Goal: Transaction & Acquisition: Purchase product/service

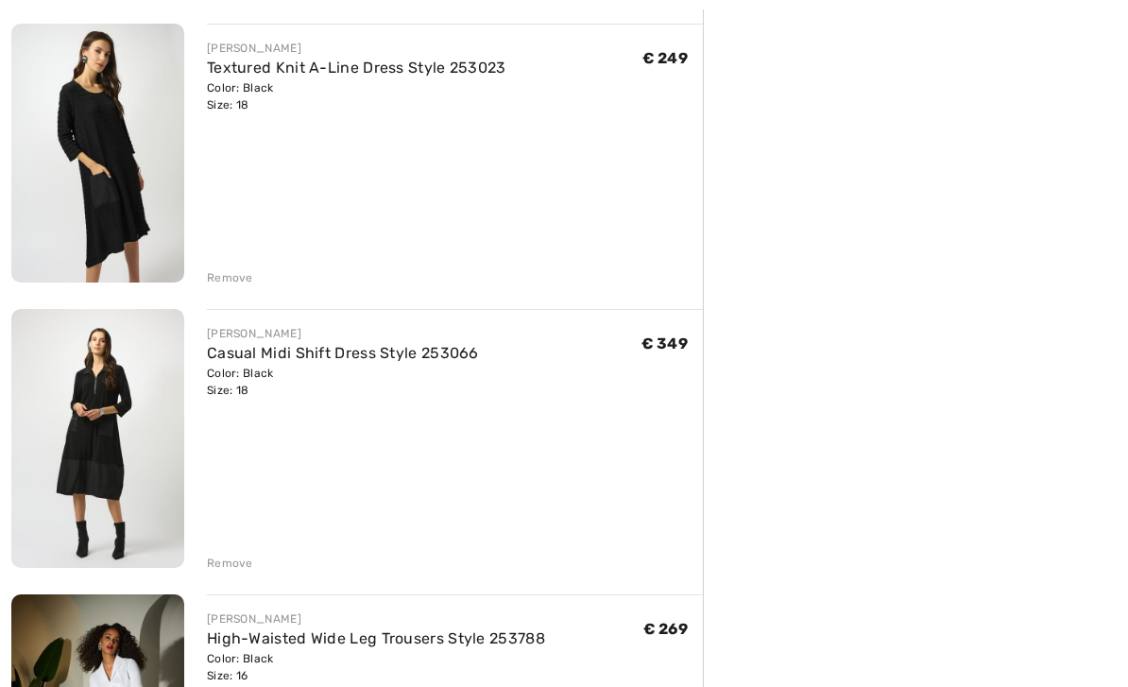
scroll to position [513, 0]
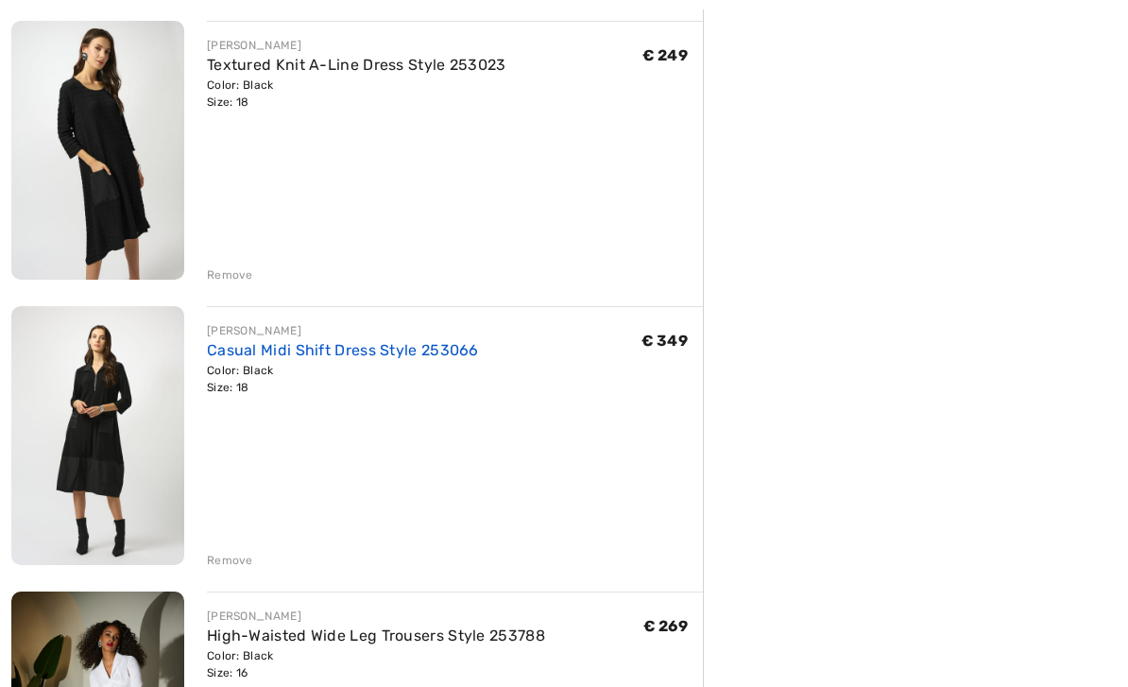
click at [235, 358] on link "Casual Midi Shift Dress Style 253066" at bounding box center [343, 350] width 272 height 18
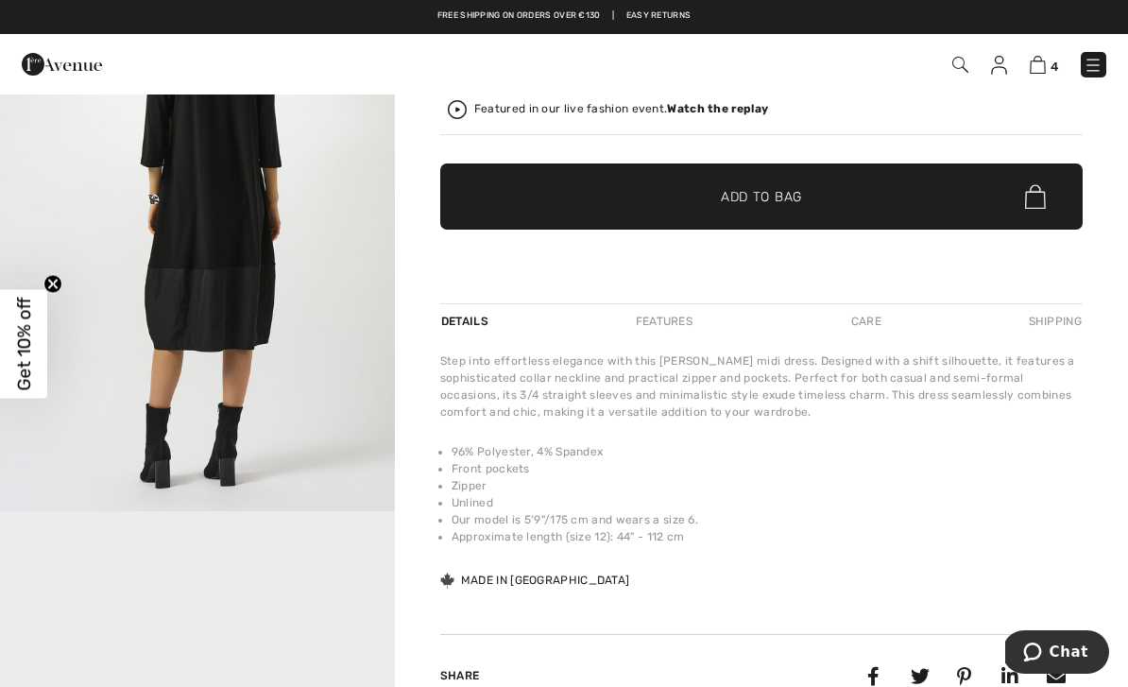
scroll to position [344, 0]
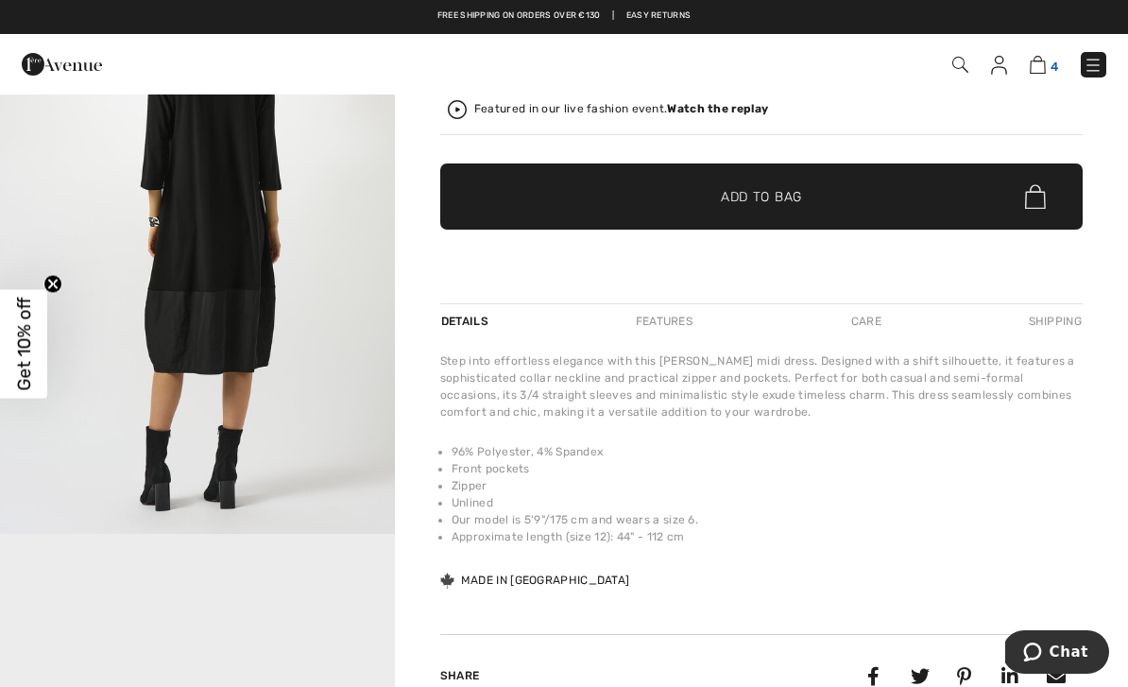
click at [1041, 70] on img at bounding box center [1038, 65] width 16 height 18
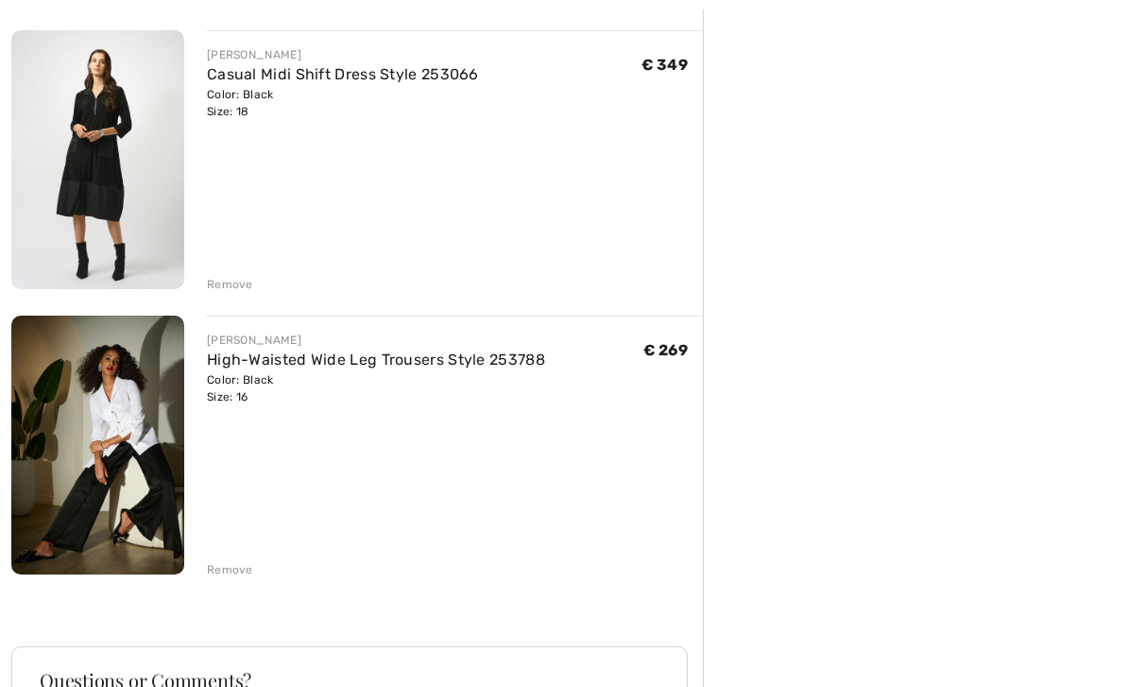
scroll to position [818, 0]
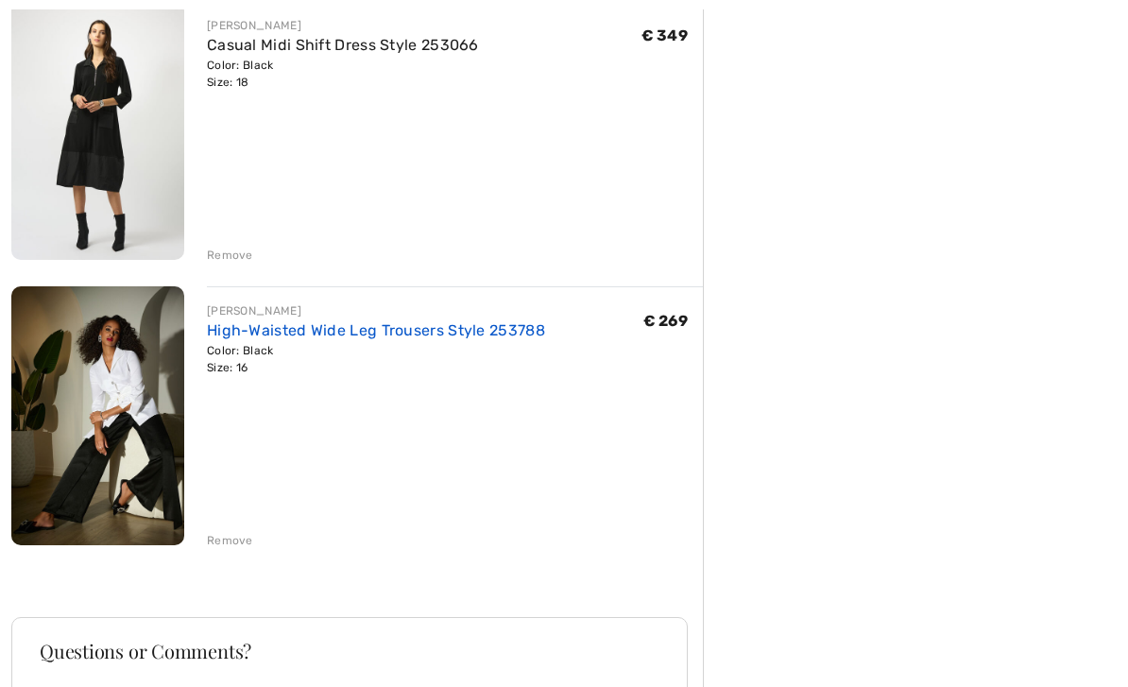
click at [255, 328] on link "High-Waisted Wide Leg Trousers Style 253788" at bounding box center [376, 331] width 338 height 18
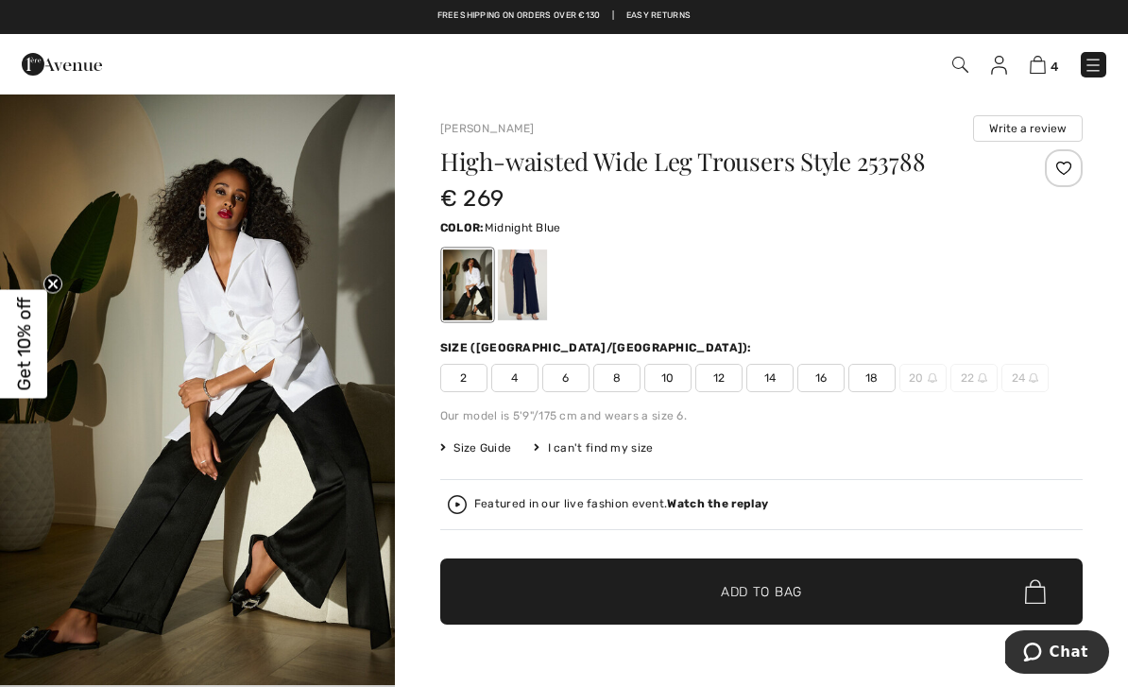
click at [519, 274] on div at bounding box center [522, 285] width 49 height 71
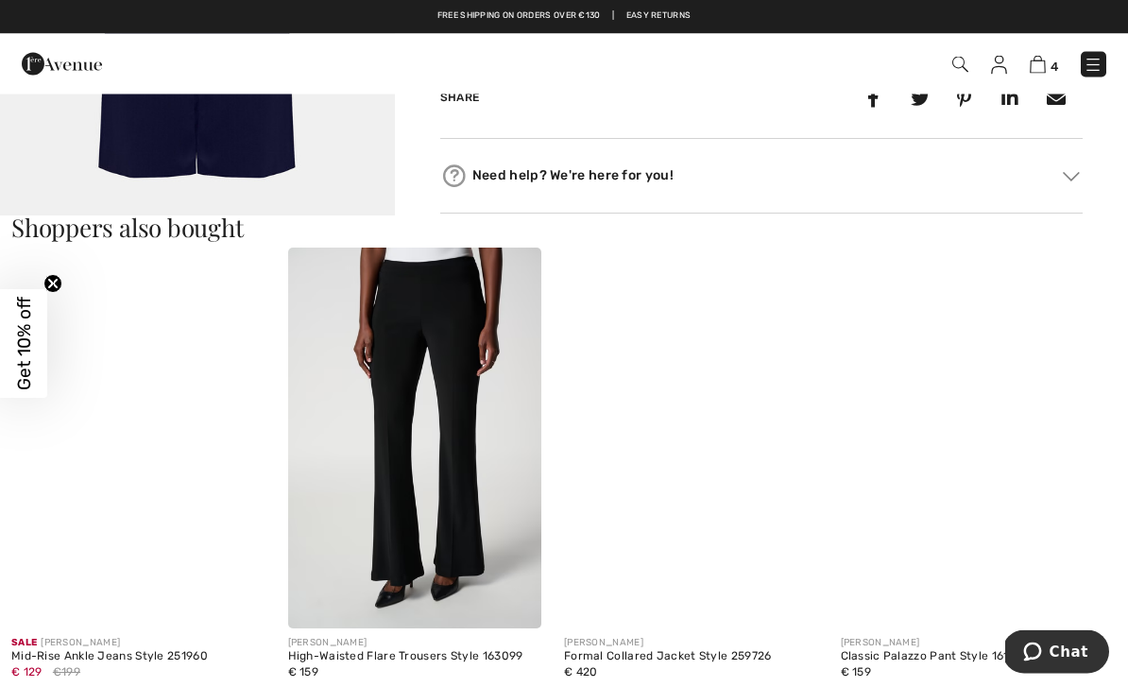
scroll to position [1710, 0]
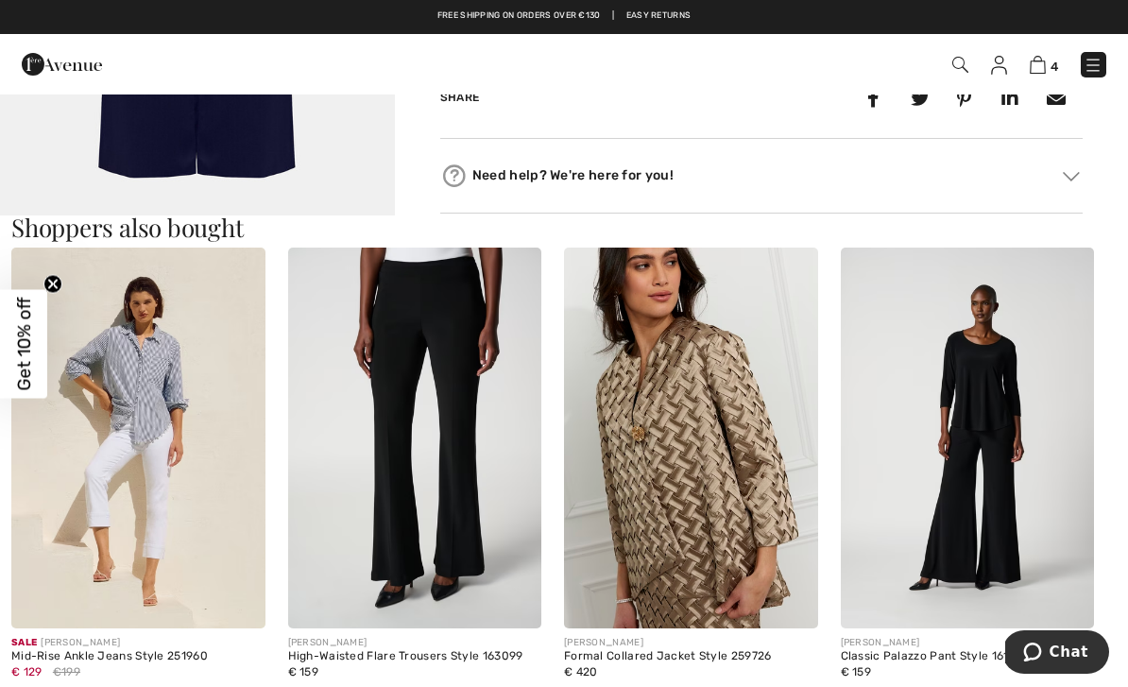
click at [976, 454] on img at bounding box center [968, 438] width 254 height 381
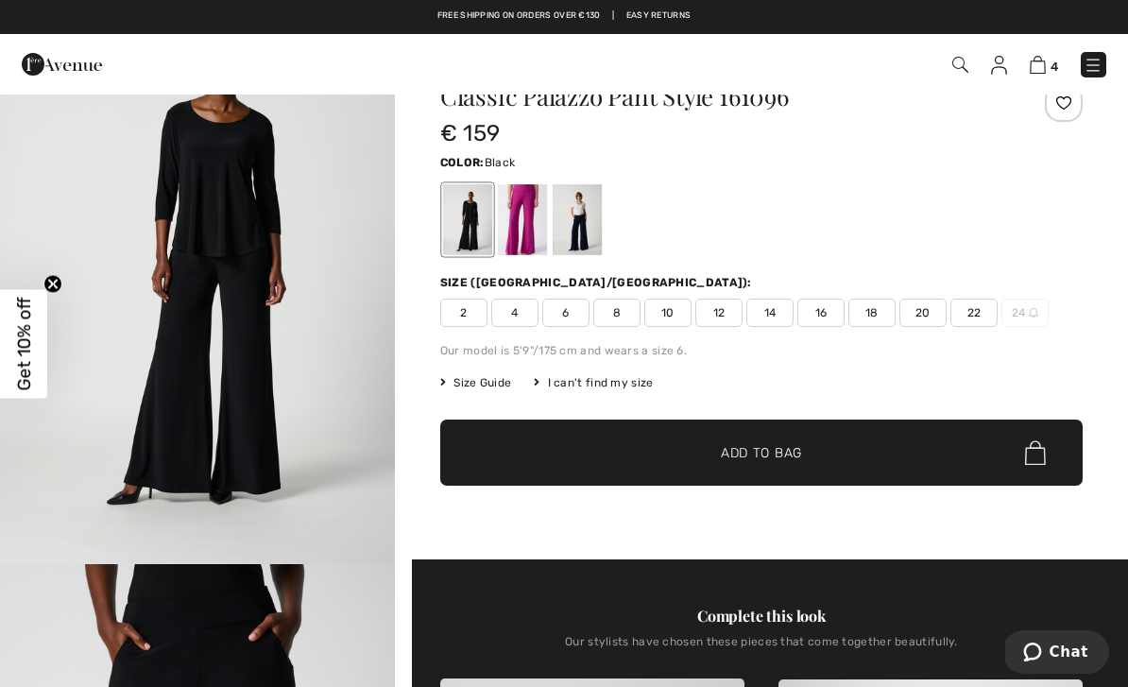
scroll to position [55, 0]
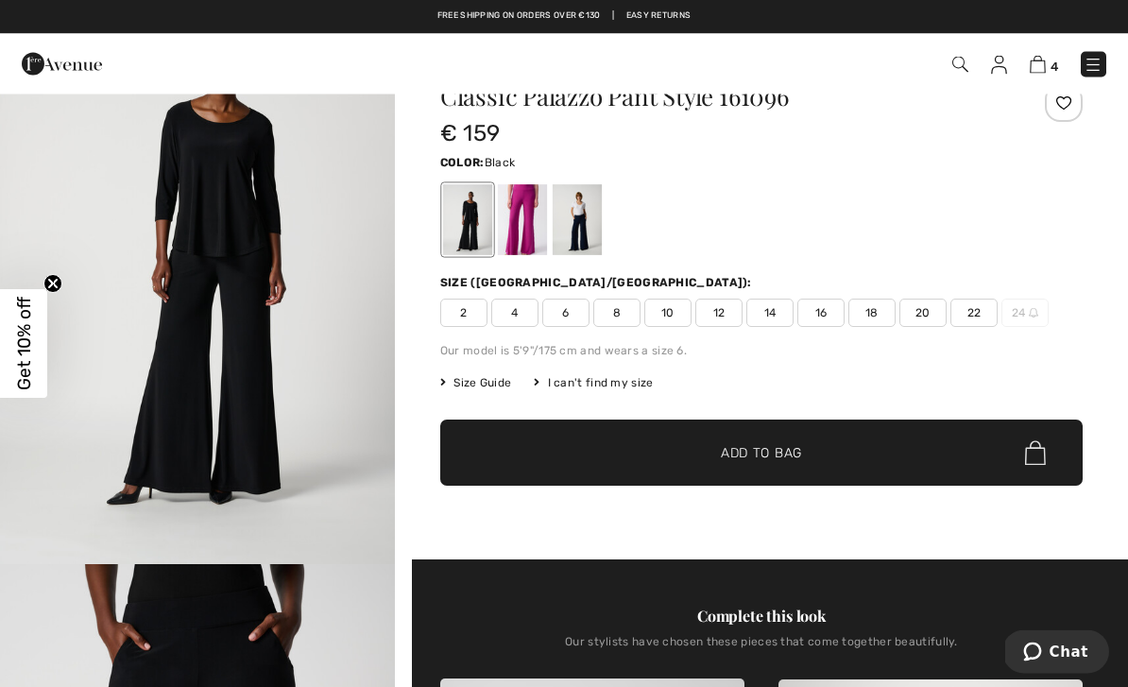
click at [475, 383] on span "Size Guide" at bounding box center [475, 383] width 71 height 17
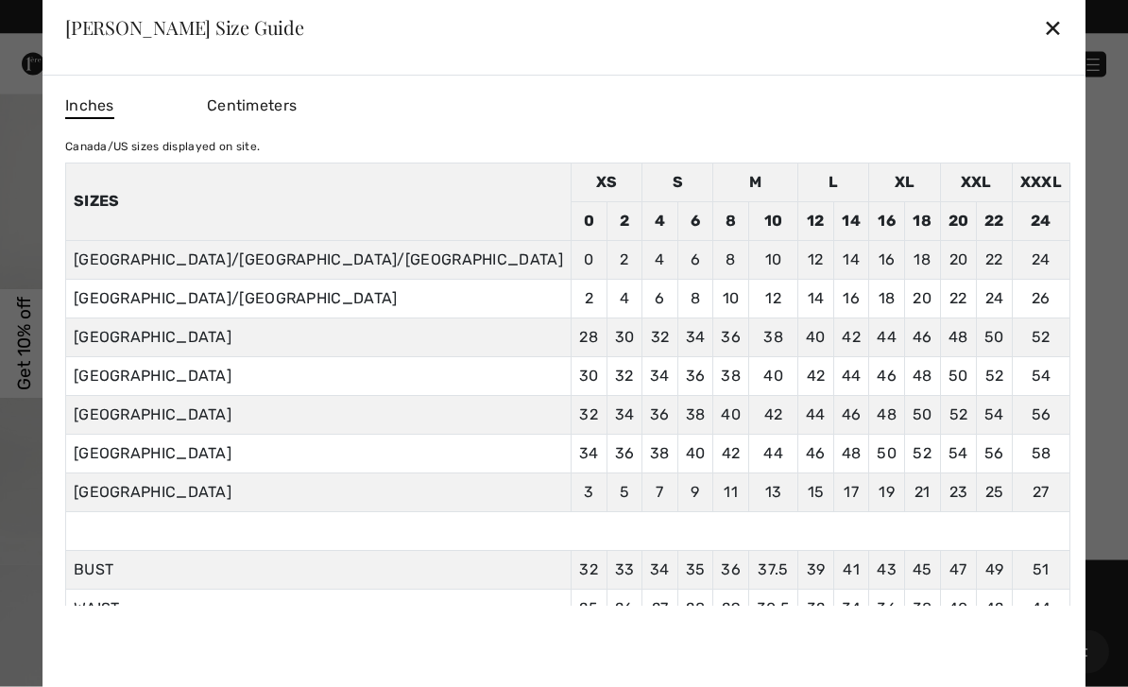
scroll to position [56, 0]
click at [297, 114] on span "Centimeters" at bounding box center [252, 105] width 90 height 18
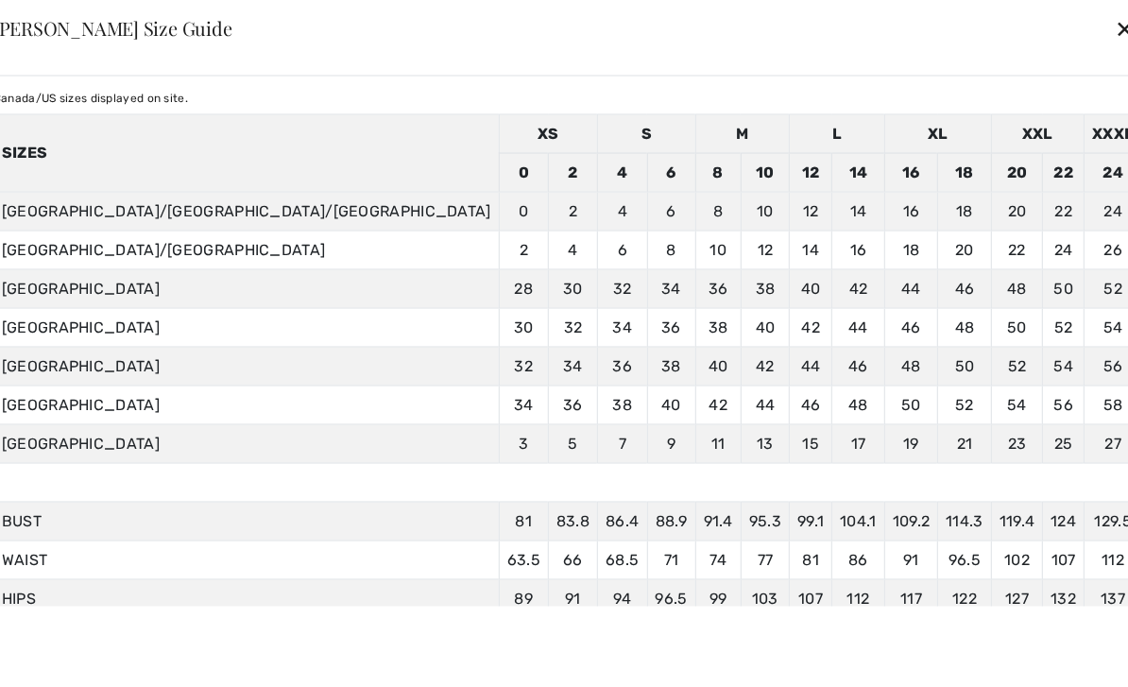
scroll to position [48, 0]
click at [1115, 48] on div "✕" at bounding box center [1125, 29] width 20 height 40
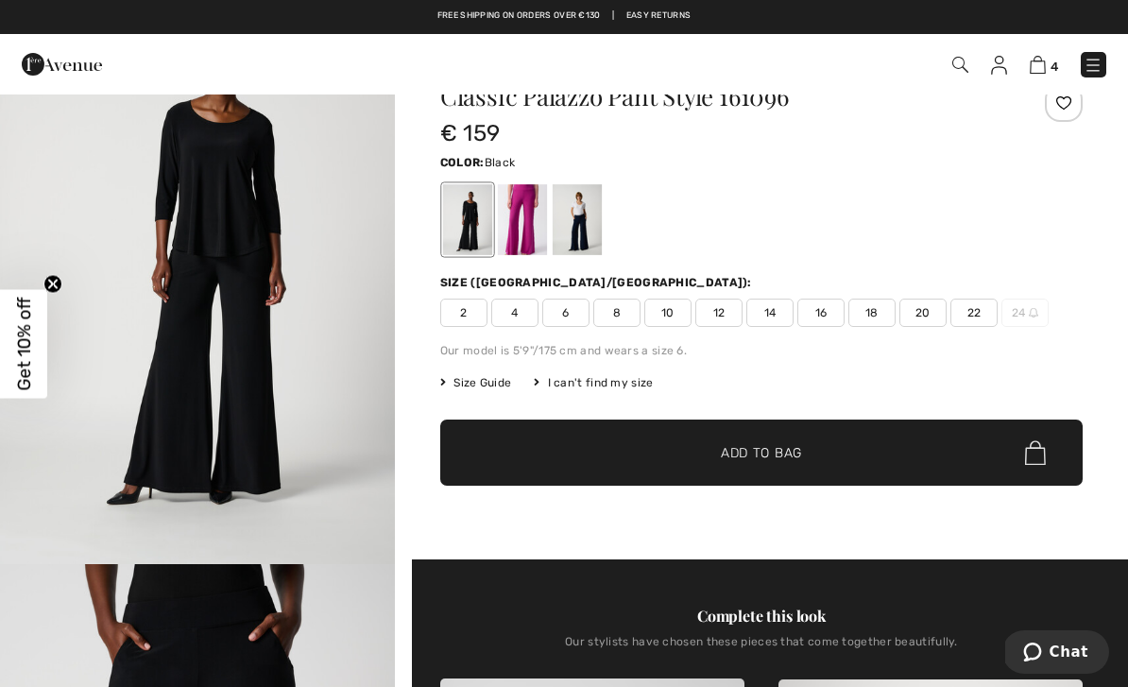
click at [778, 314] on span "14" at bounding box center [770, 313] width 47 height 28
click at [725, 459] on span "Add to Bag" at bounding box center [761, 453] width 81 height 20
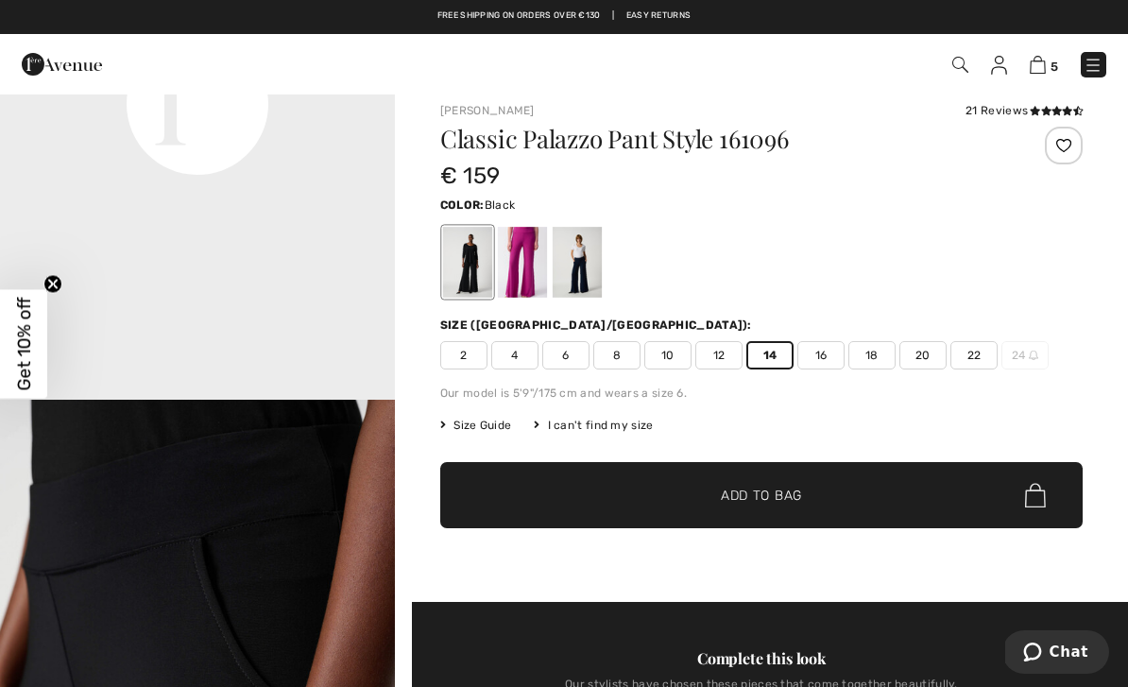
scroll to position [0, 0]
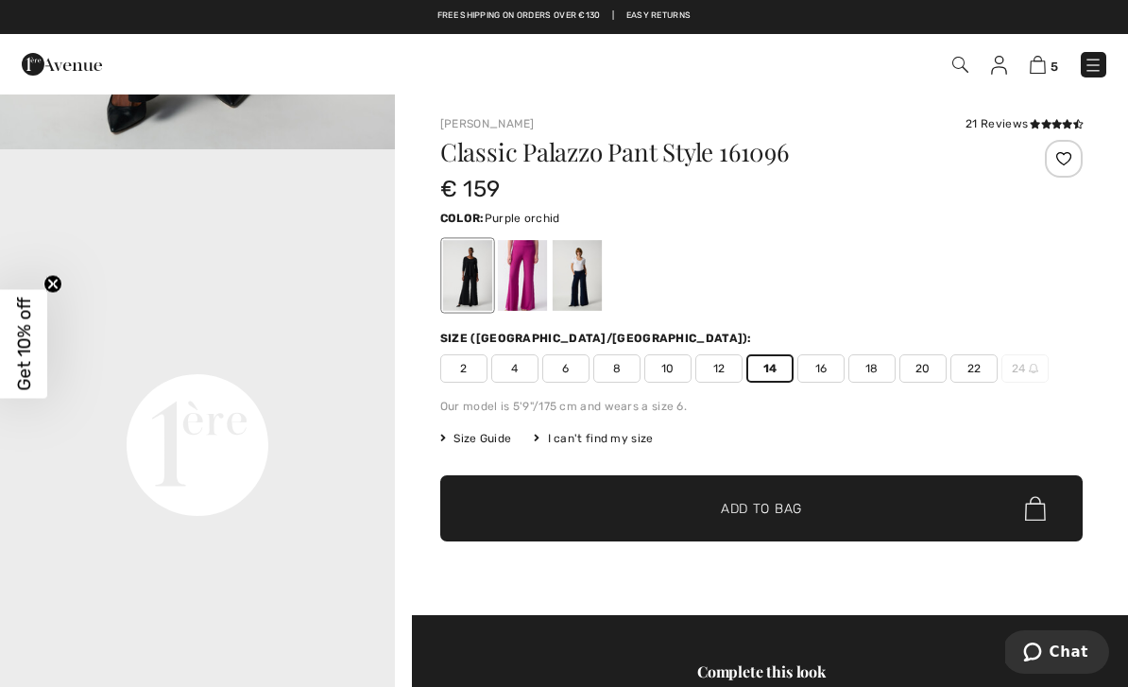
click at [524, 282] on div at bounding box center [522, 275] width 49 height 71
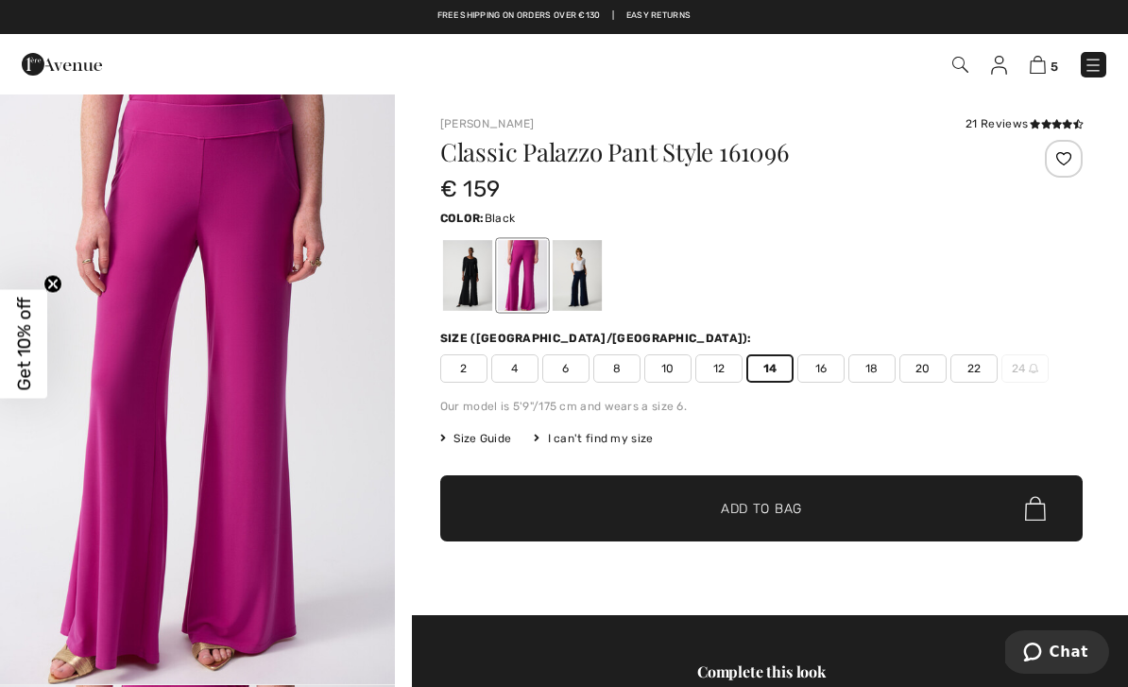
click at [456, 282] on div at bounding box center [467, 275] width 49 height 71
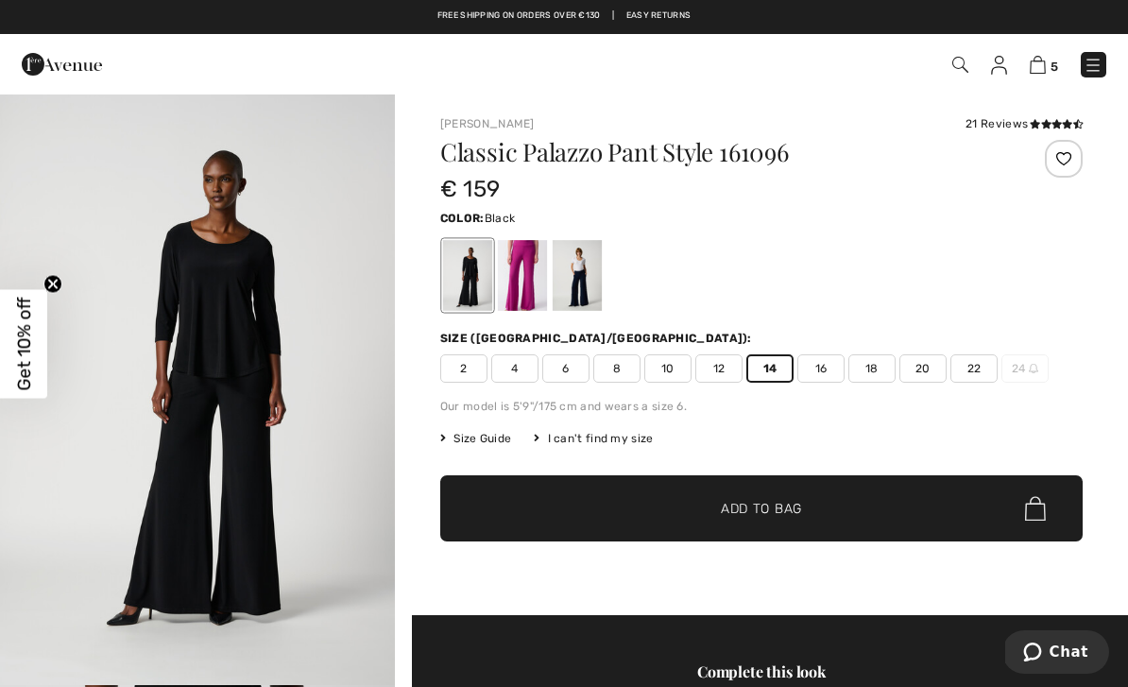
click at [474, 435] on span "Size Guide" at bounding box center [475, 438] width 71 height 17
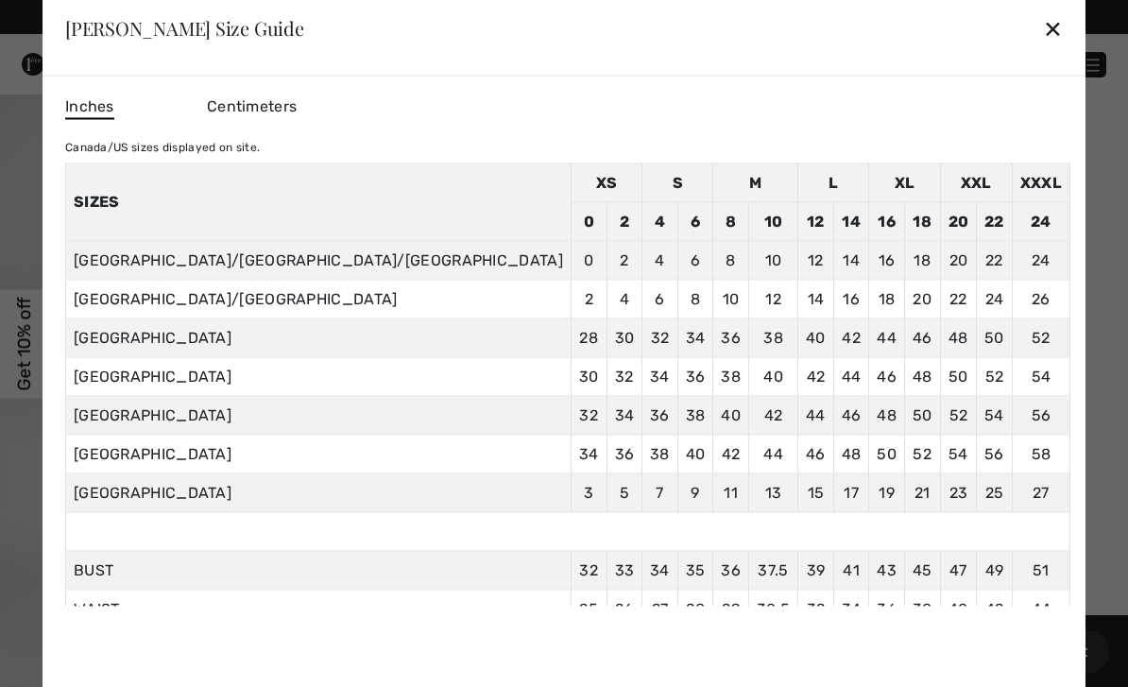
click at [297, 105] on span "Centimeters" at bounding box center [252, 105] width 90 height 18
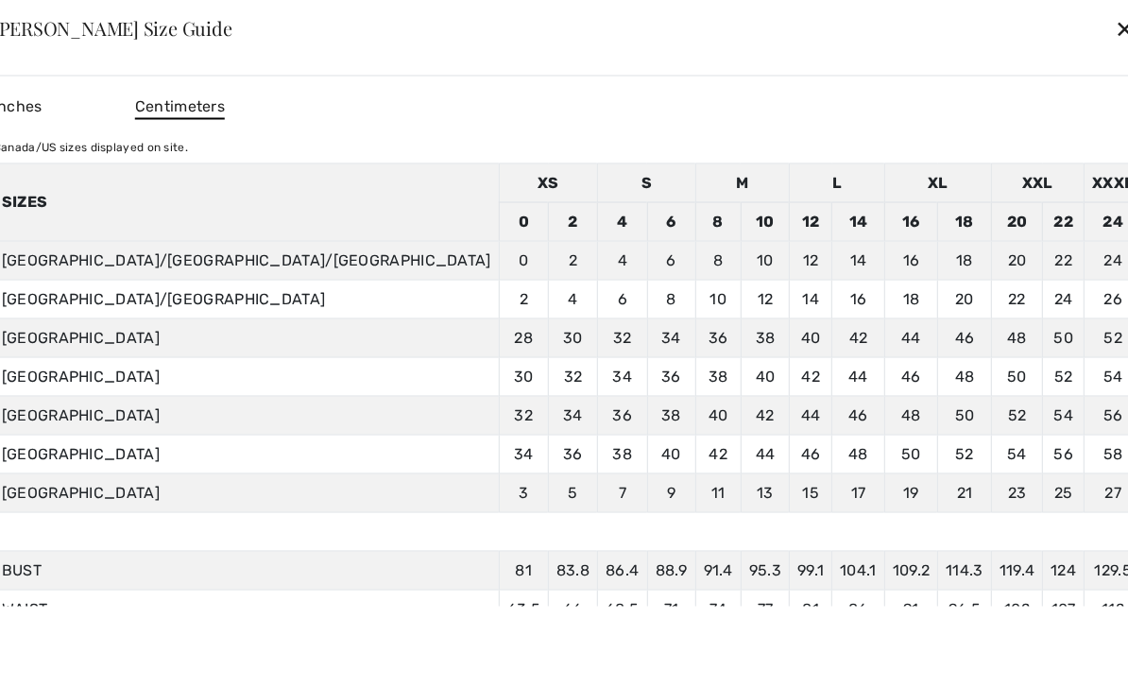
click at [1115, 27] on div "✕" at bounding box center [1125, 29] width 20 height 40
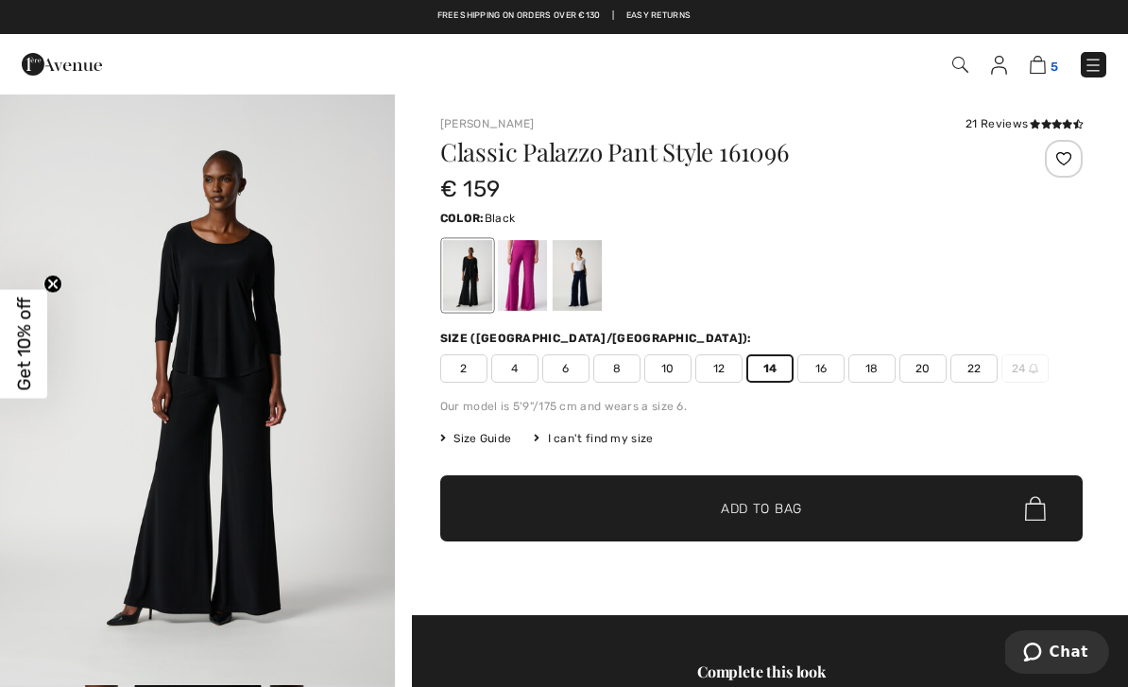
click at [1043, 64] on img at bounding box center [1038, 65] width 16 height 18
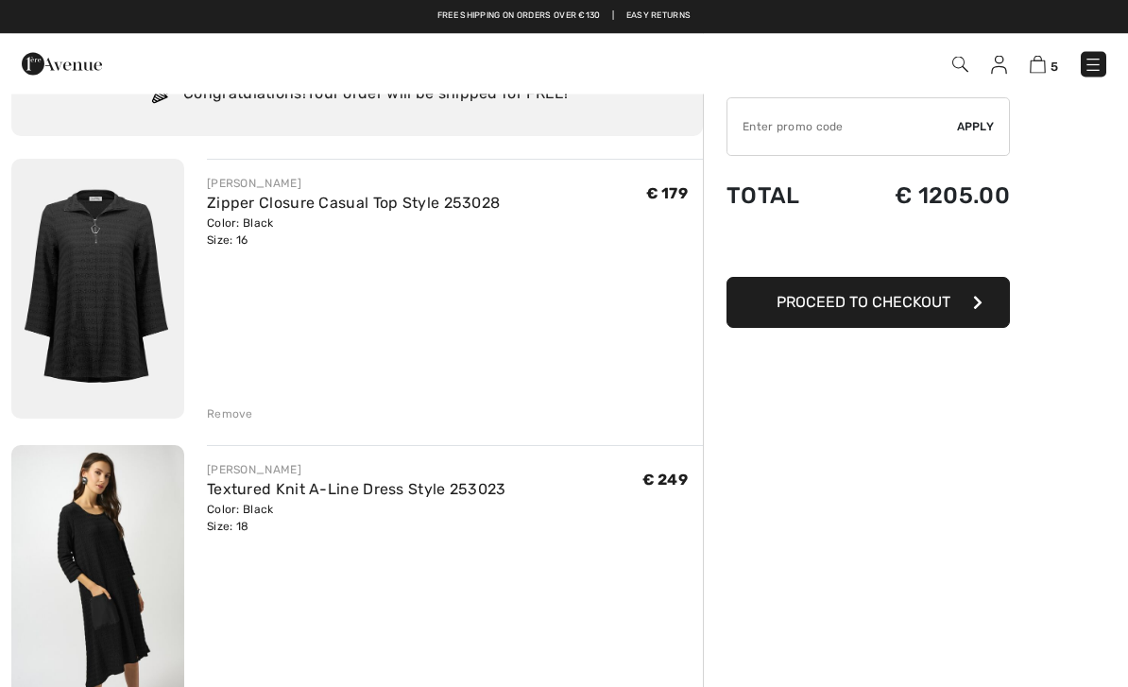
scroll to position [88, 0]
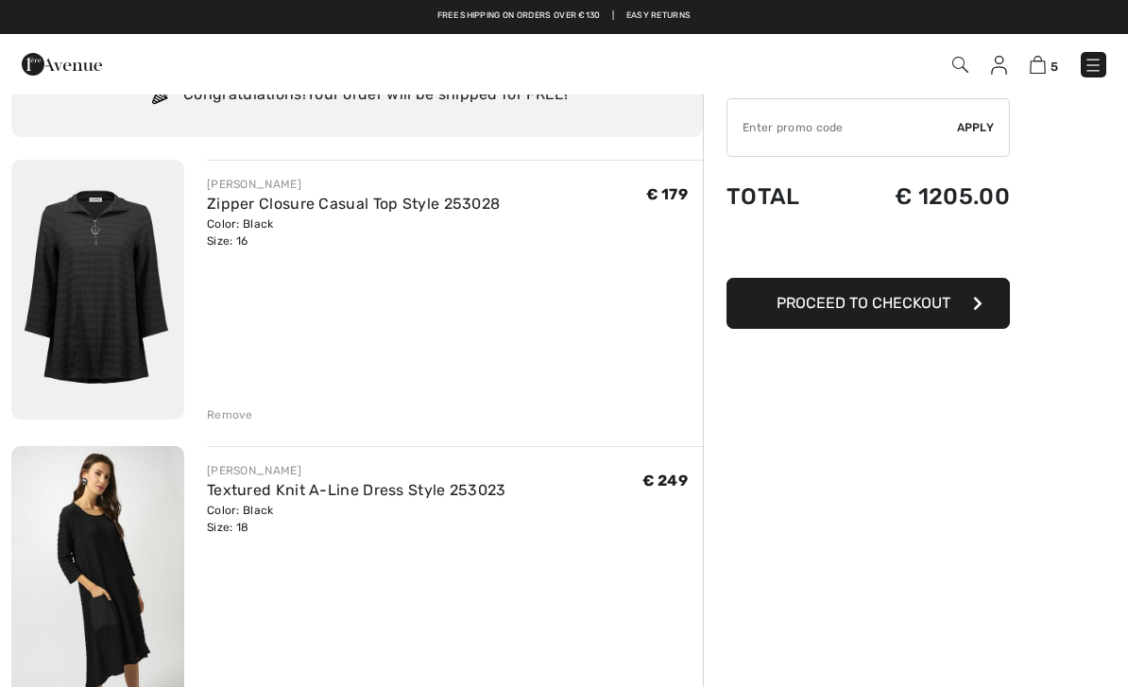
click at [225, 414] on div "Remove" at bounding box center [230, 414] width 46 height 17
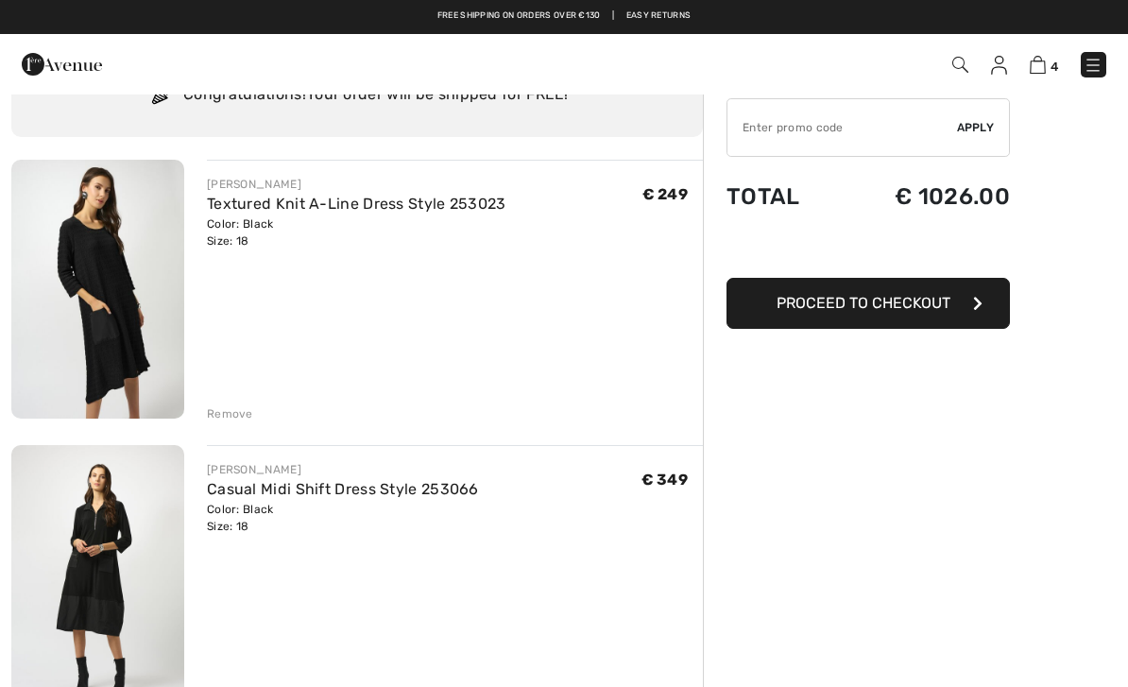
click at [226, 412] on div "Remove" at bounding box center [230, 413] width 46 height 17
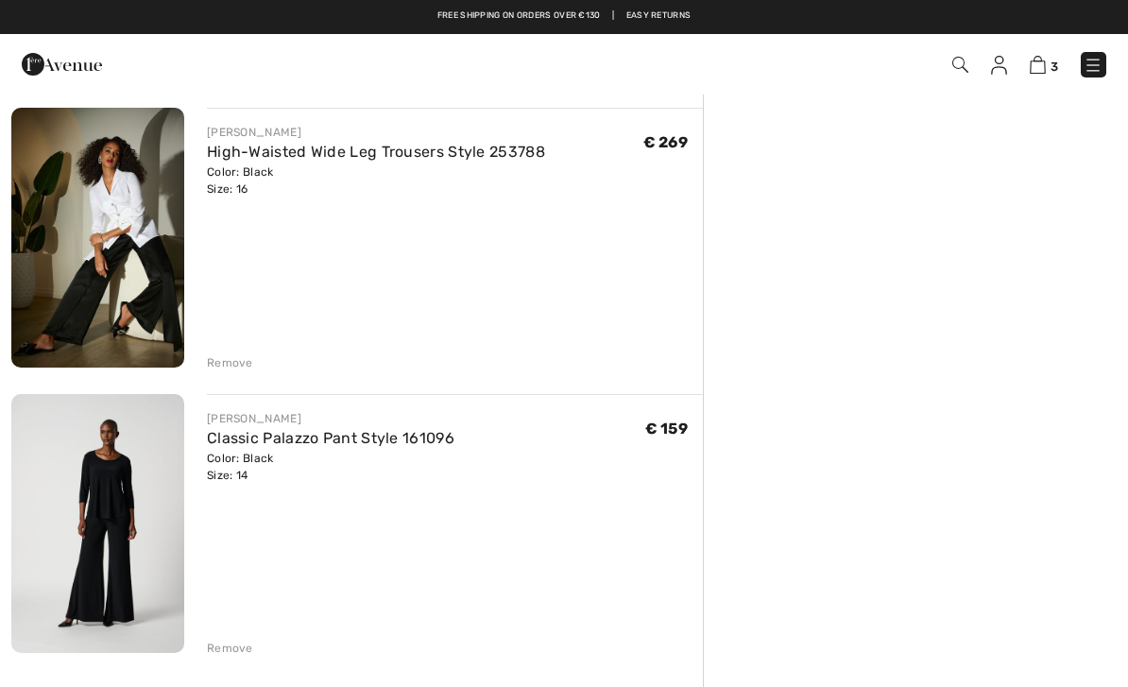
scroll to position [421, 0]
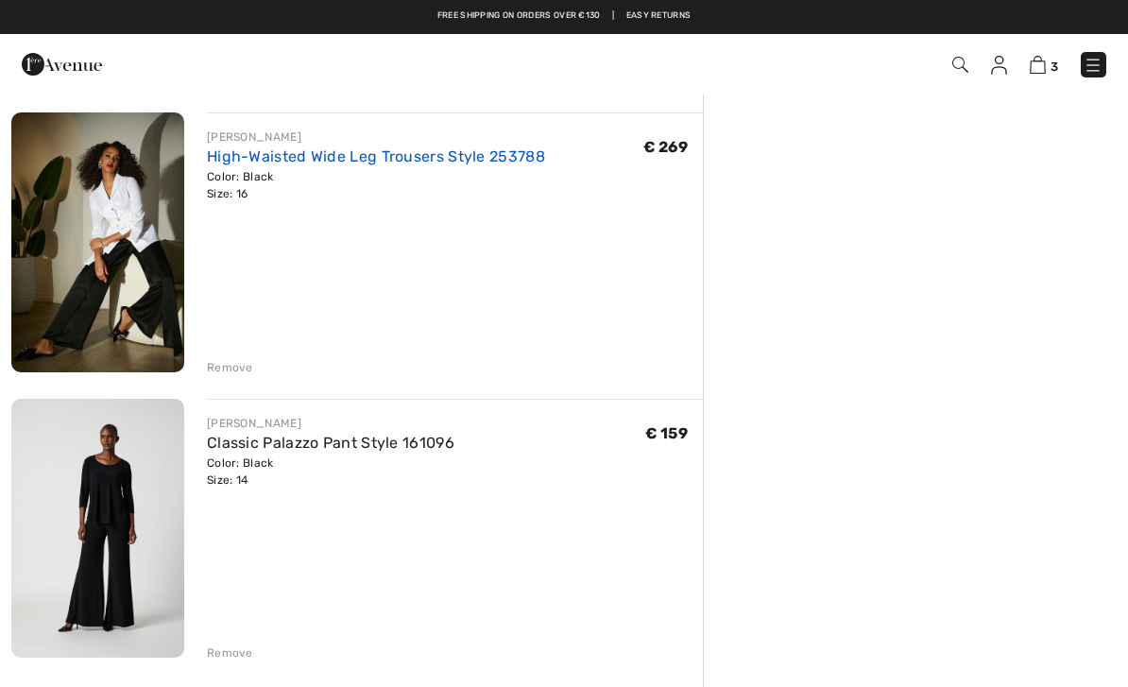
click at [247, 161] on link "High-Waisted Wide Leg Trousers Style 253788" at bounding box center [376, 156] width 338 height 18
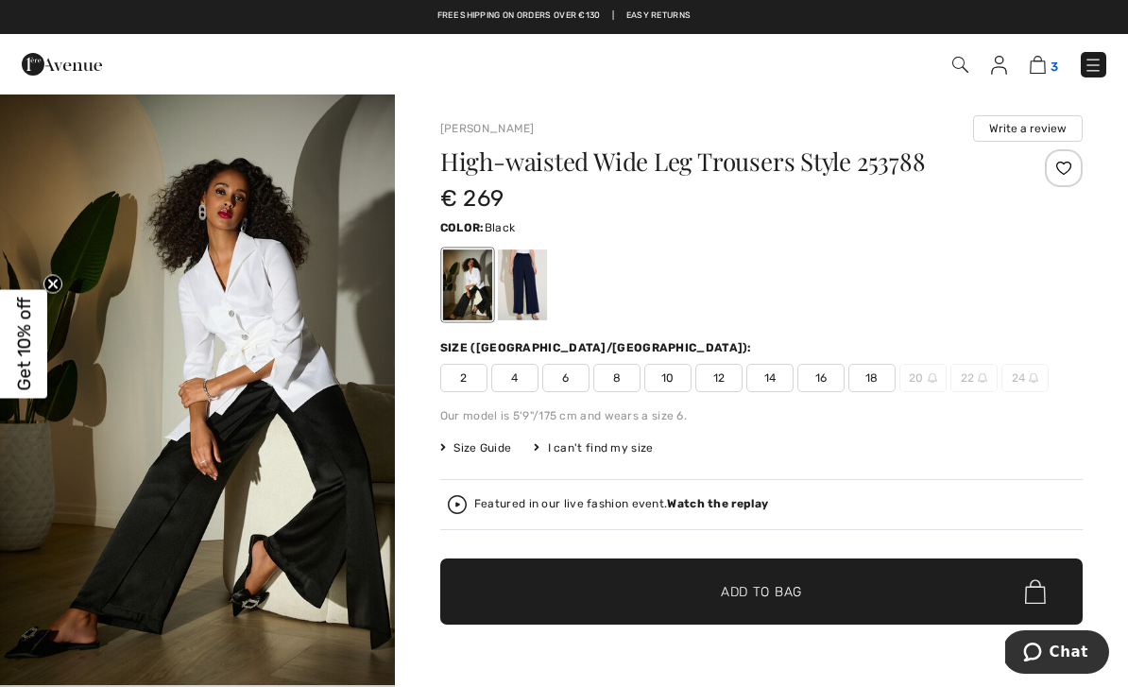
click at [1035, 63] on img at bounding box center [1038, 65] width 16 height 18
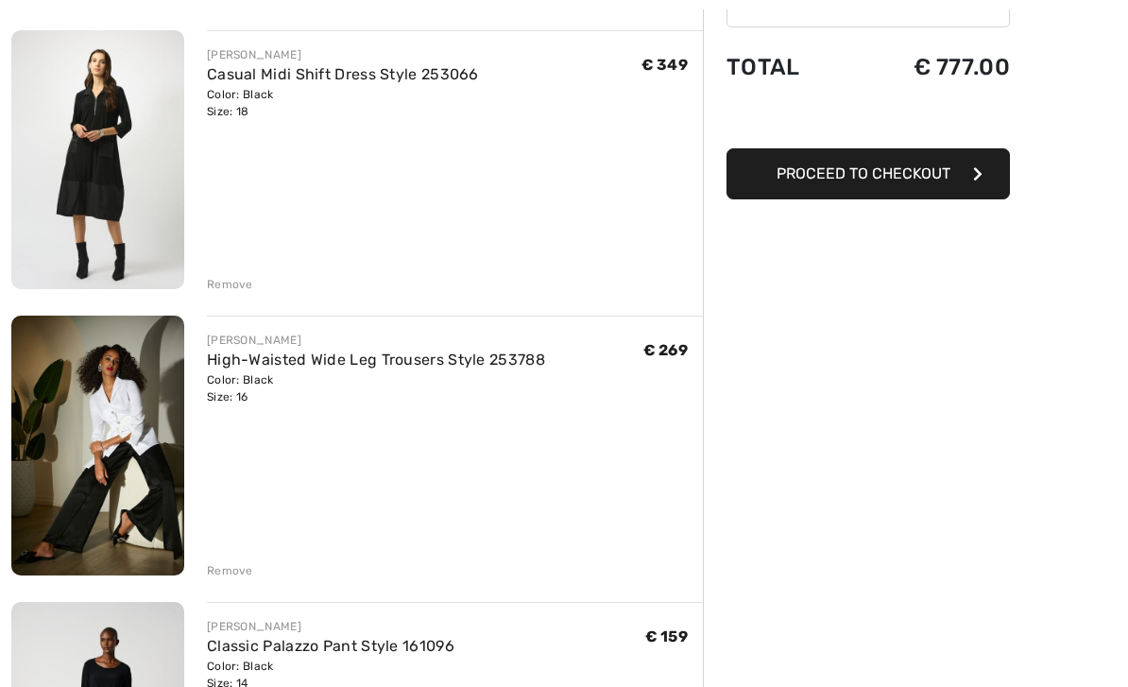
scroll to position [225, 0]
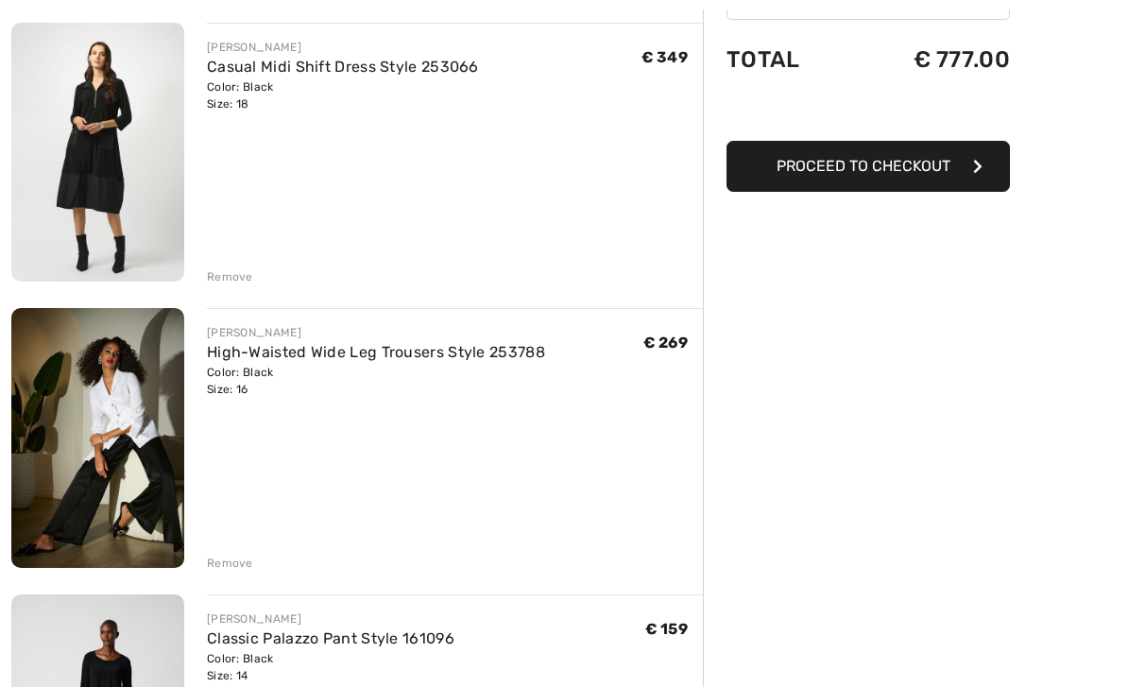
click at [226, 560] on div "Remove" at bounding box center [230, 563] width 46 height 17
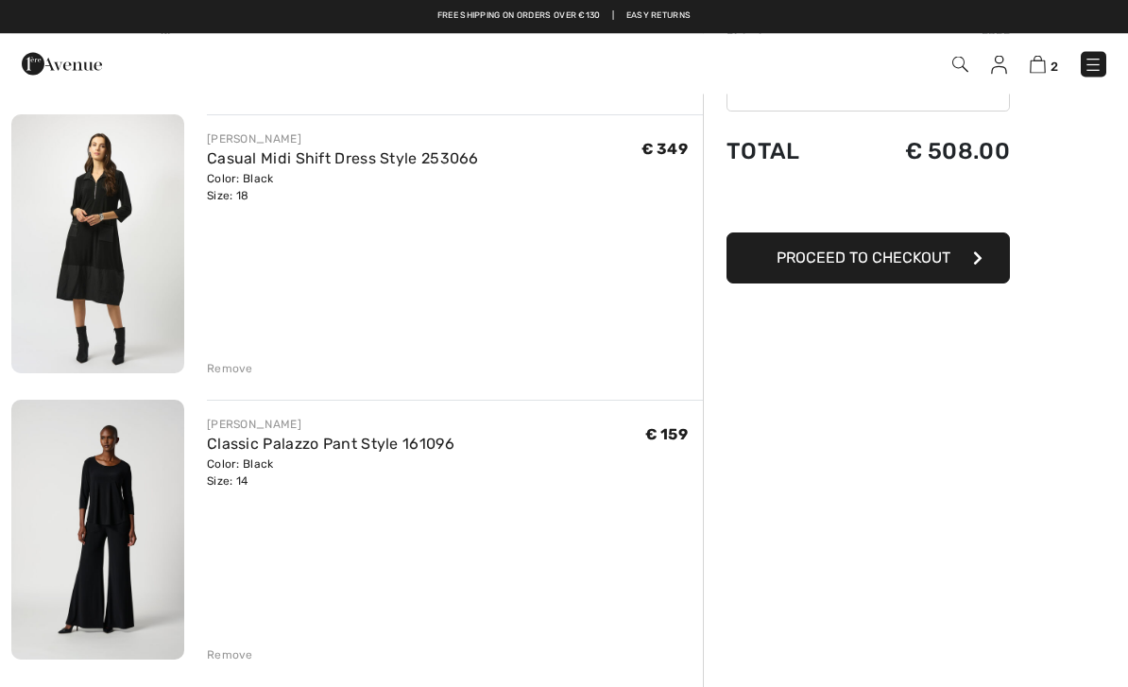
scroll to position [113, 0]
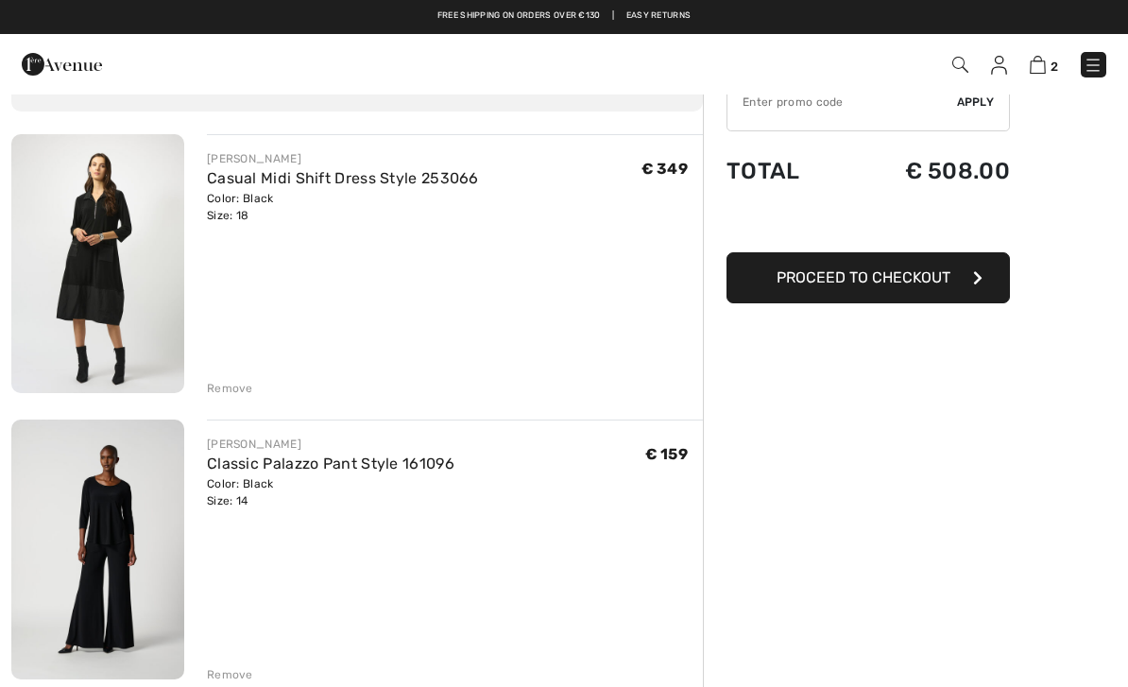
click at [938, 275] on span "Proceed to Checkout" at bounding box center [864, 277] width 174 height 18
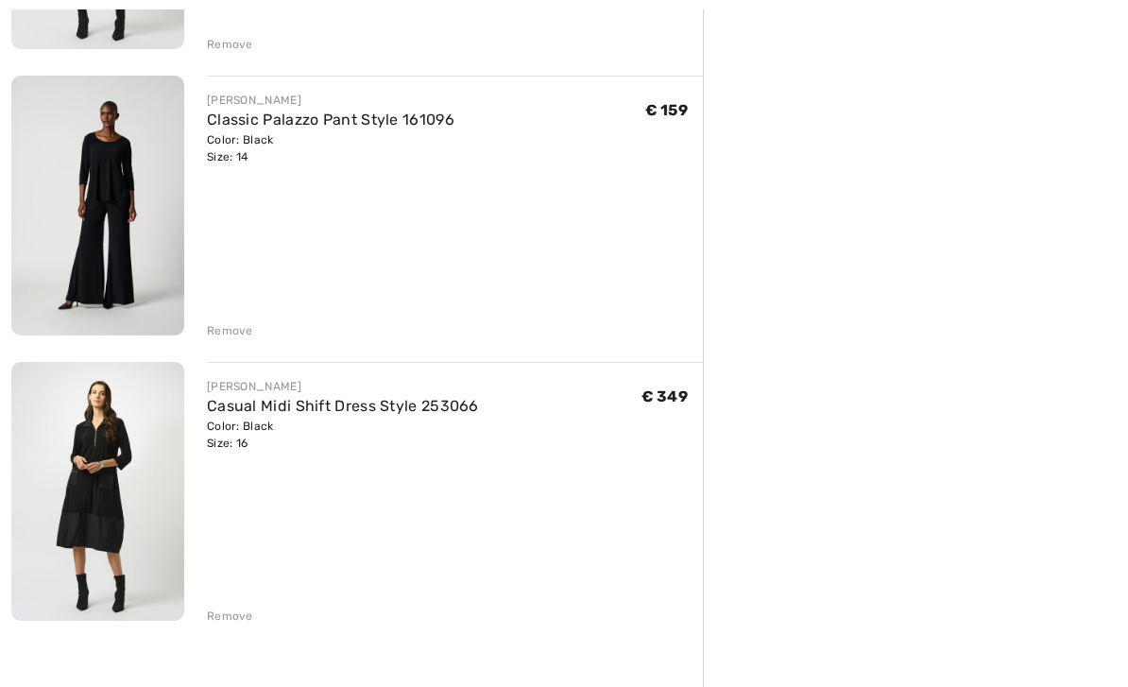
scroll to position [457, 0]
click at [221, 618] on div "Remove" at bounding box center [230, 616] width 46 height 17
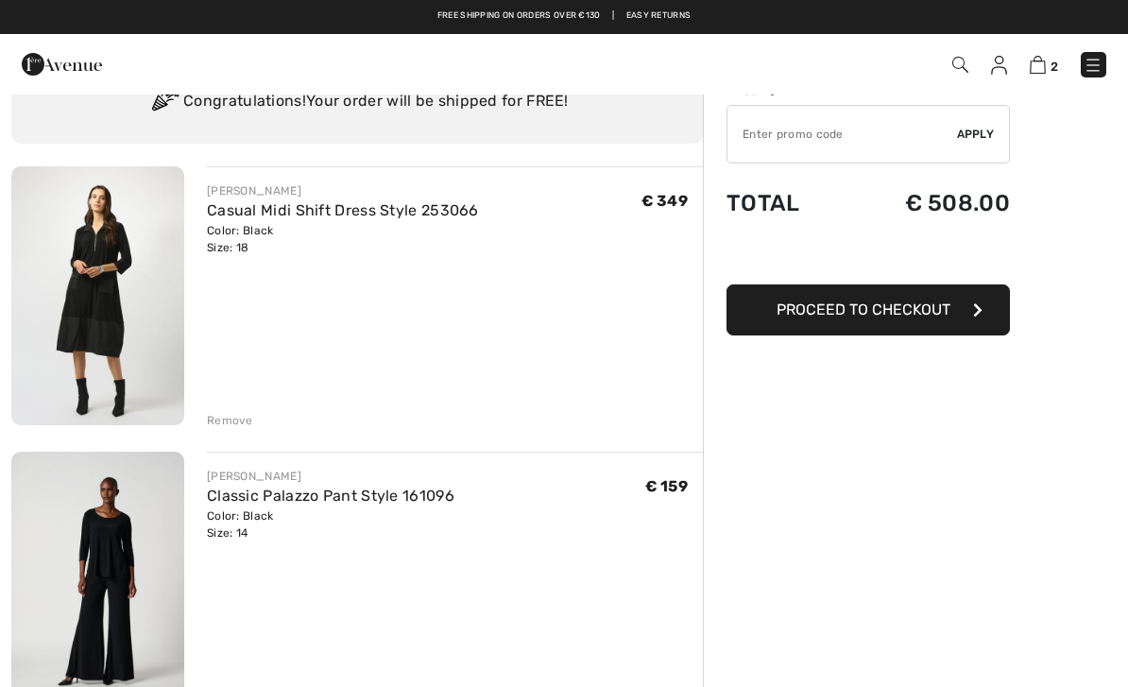
scroll to position [80, 0]
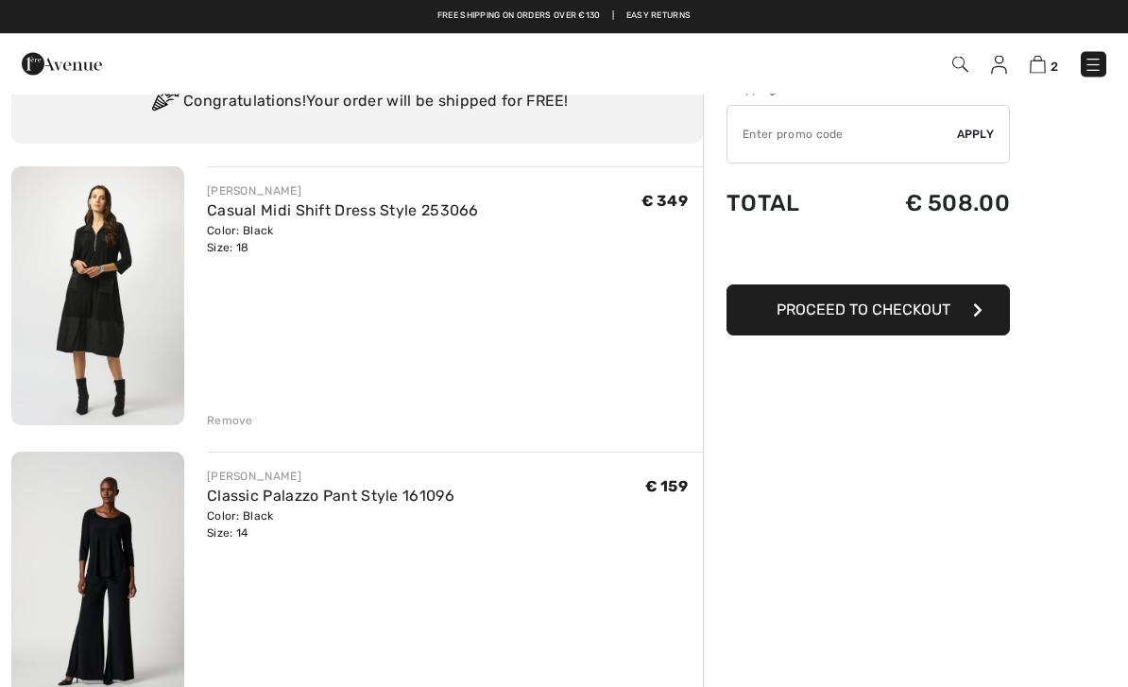
click at [870, 303] on span "Proceed to Checkout" at bounding box center [864, 310] width 174 height 18
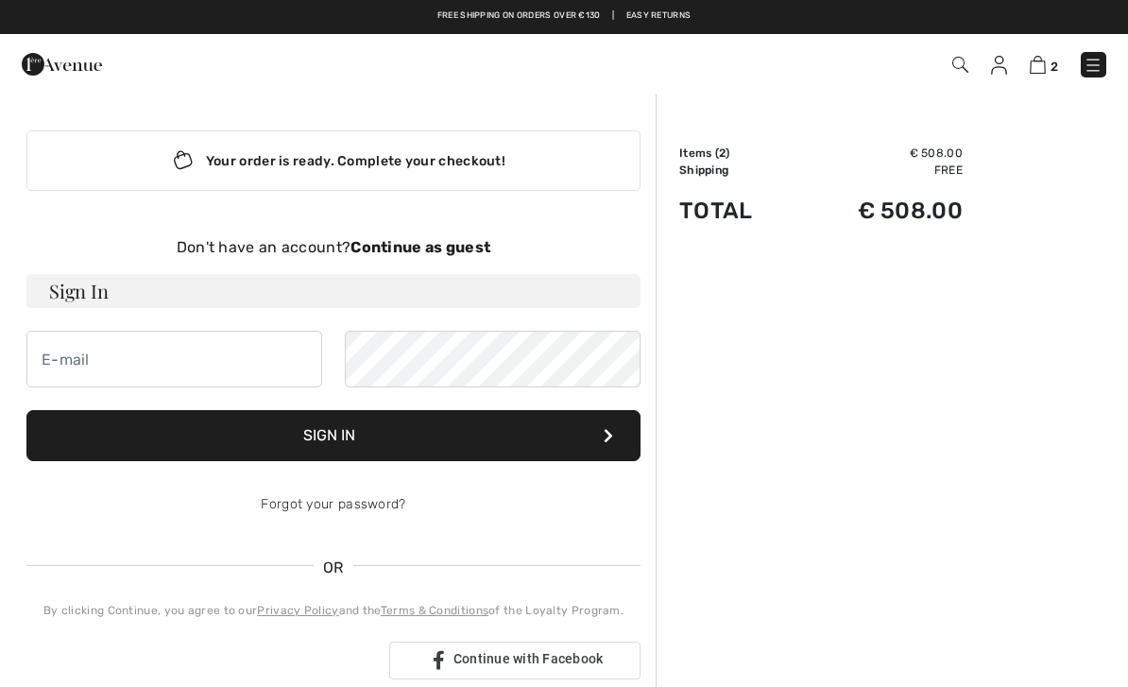
click at [417, 246] on strong "Continue as guest" at bounding box center [421, 247] width 140 height 18
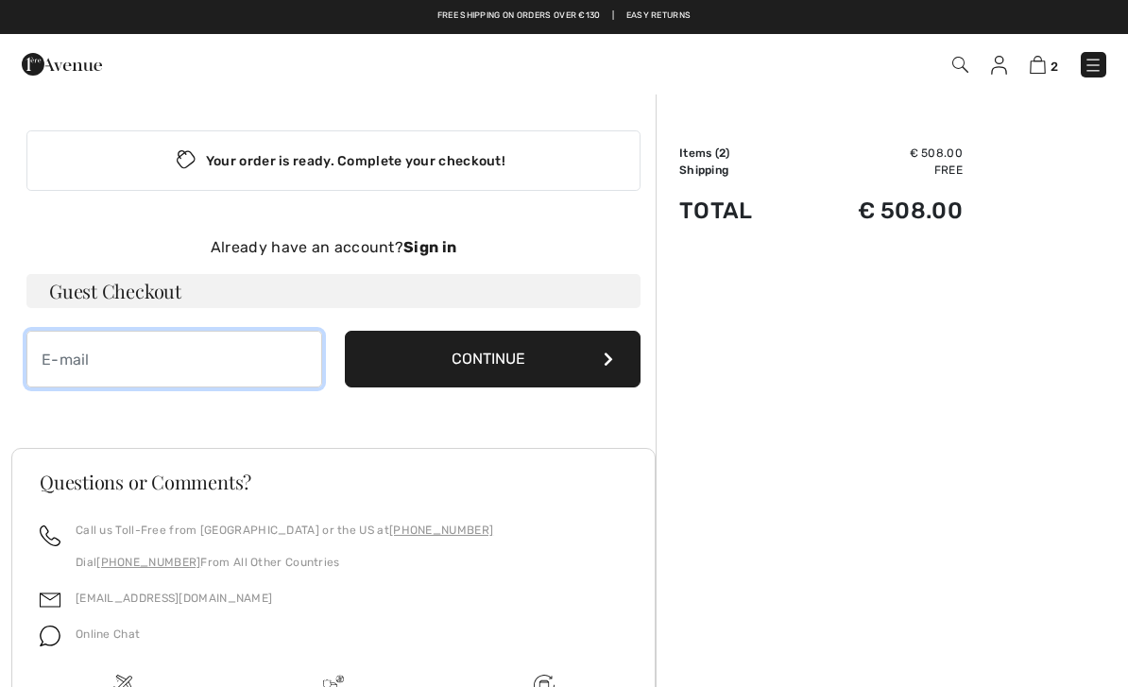
click at [226, 355] on input "email" at bounding box center [174, 359] width 296 height 57
type input "[EMAIL_ADDRESS][DOMAIN_NAME]"
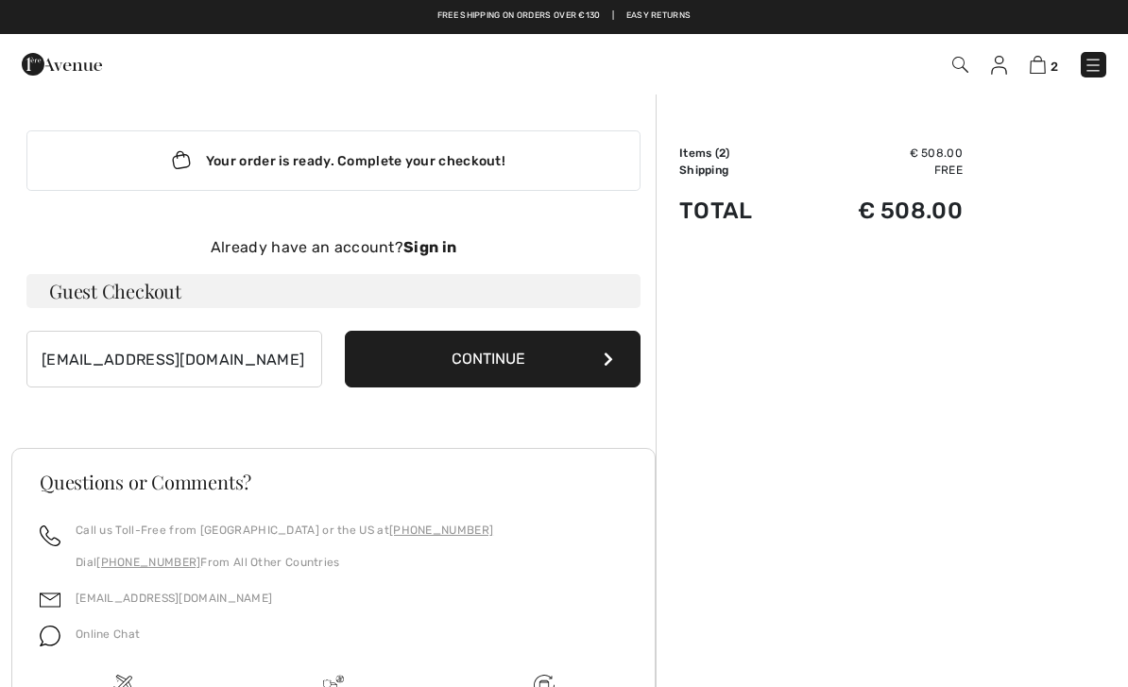
click at [546, 362] on button "Continue" at bounding box center [493, 359] width 296 height 57
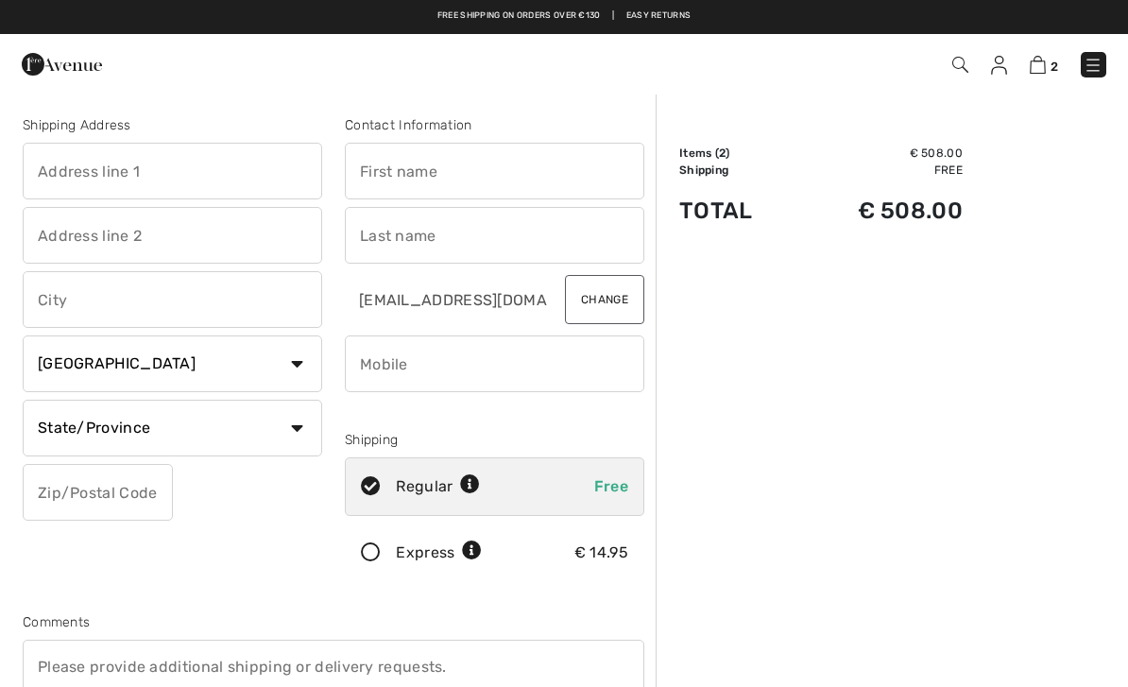
click at [295, 361] on select "Country [GEOGRAPHIC_DATA] [GEOGRAPHIC_DATA] [GEOGRAPHIC_DATA] [GEOGRAPHIC_DATA]…" at bounding box center [173, 364] width 300 height 57
select select "NL"
click at [217, 166] on input "text" at bounding box center [173, 171] width 300 height 57
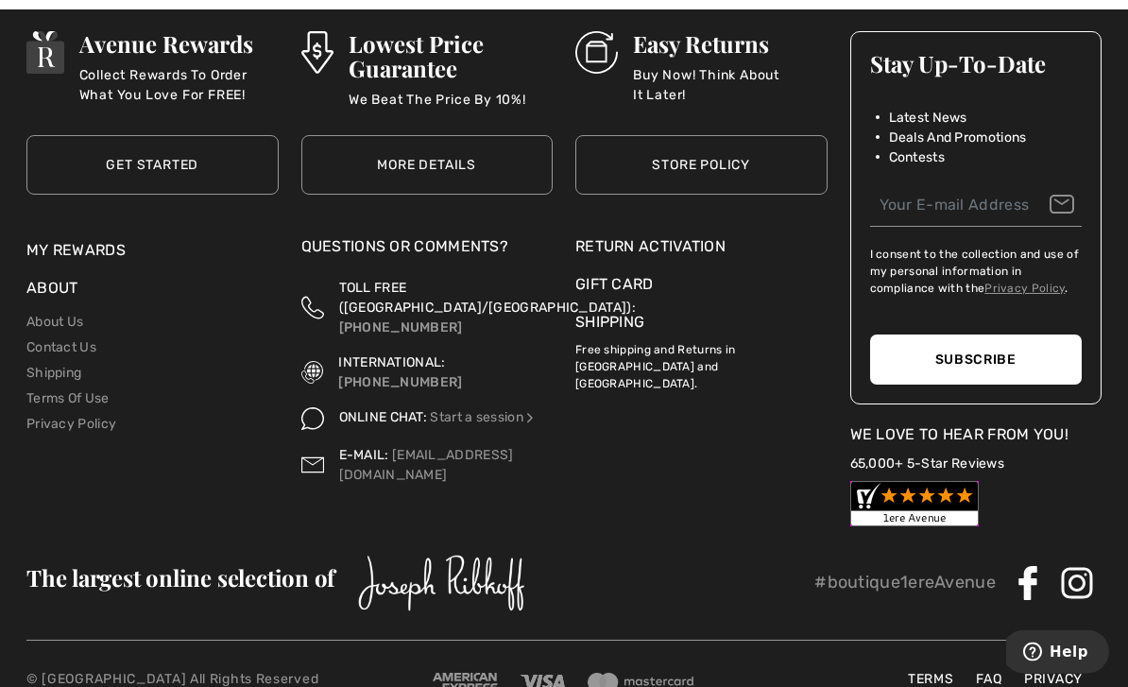
scroll to position [7254, 0]
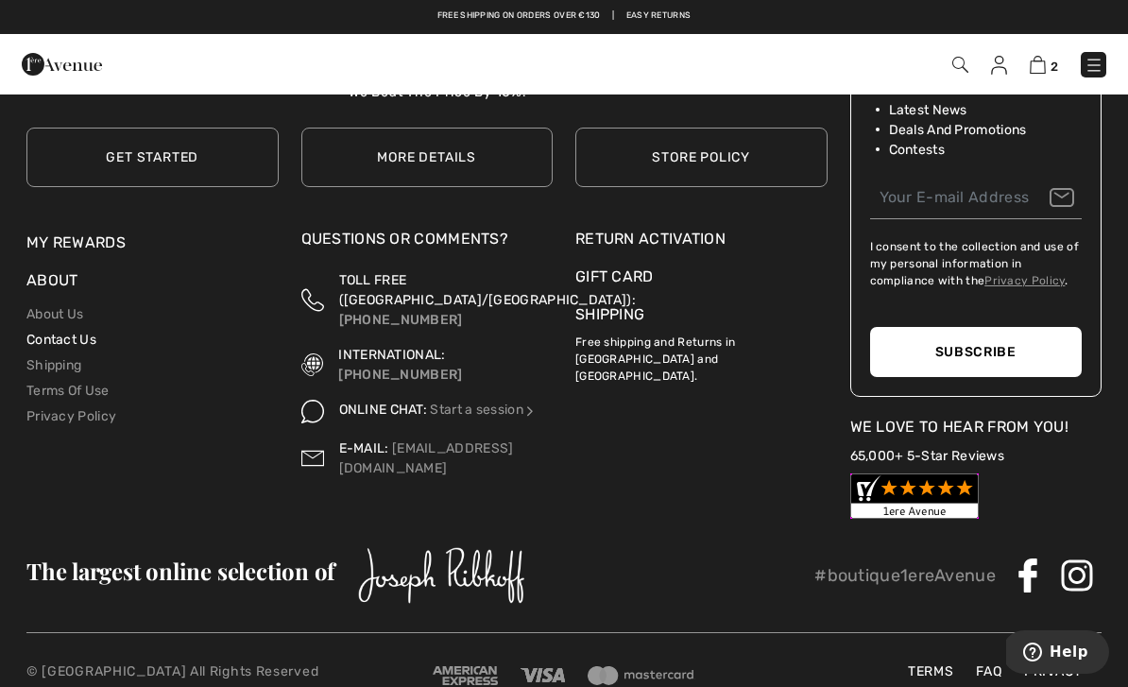
click at [44, 332] on link "Contact Us" at bounding box center [61, 340] width 70 height 16
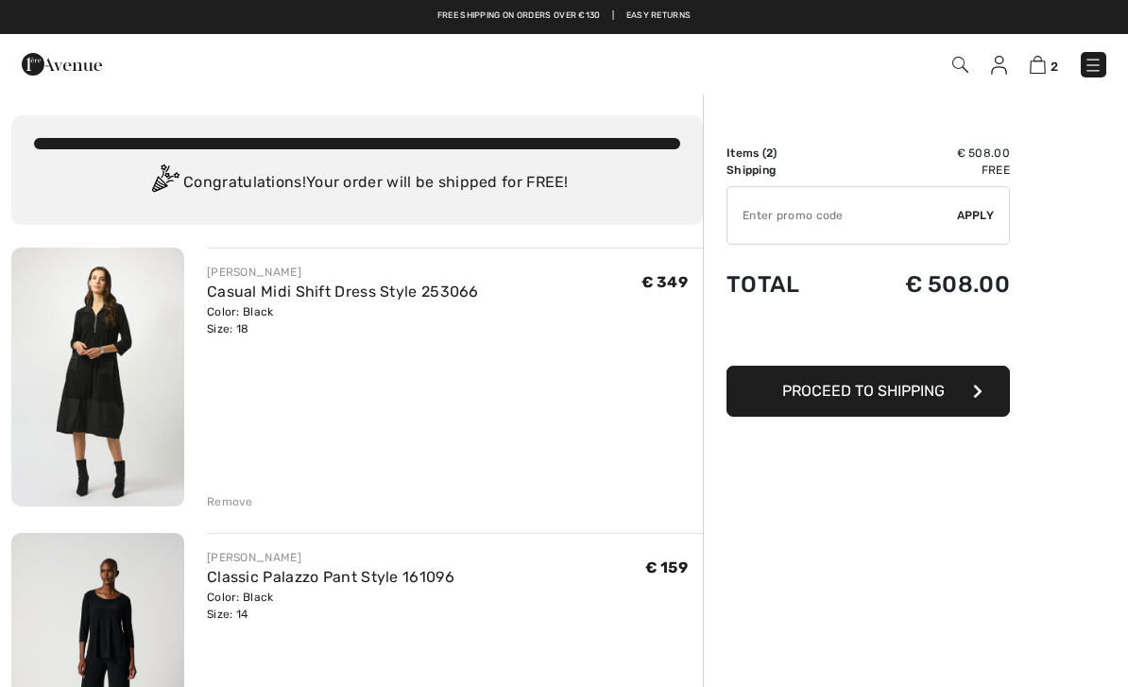
click at [829, 222] on input "TEXT" at bounding box center [843, 215] width 230 height 57
type input "FLASH15"
click at [976, 221] on span "Apply" at bounding box center [976, 215] width 38 height 17
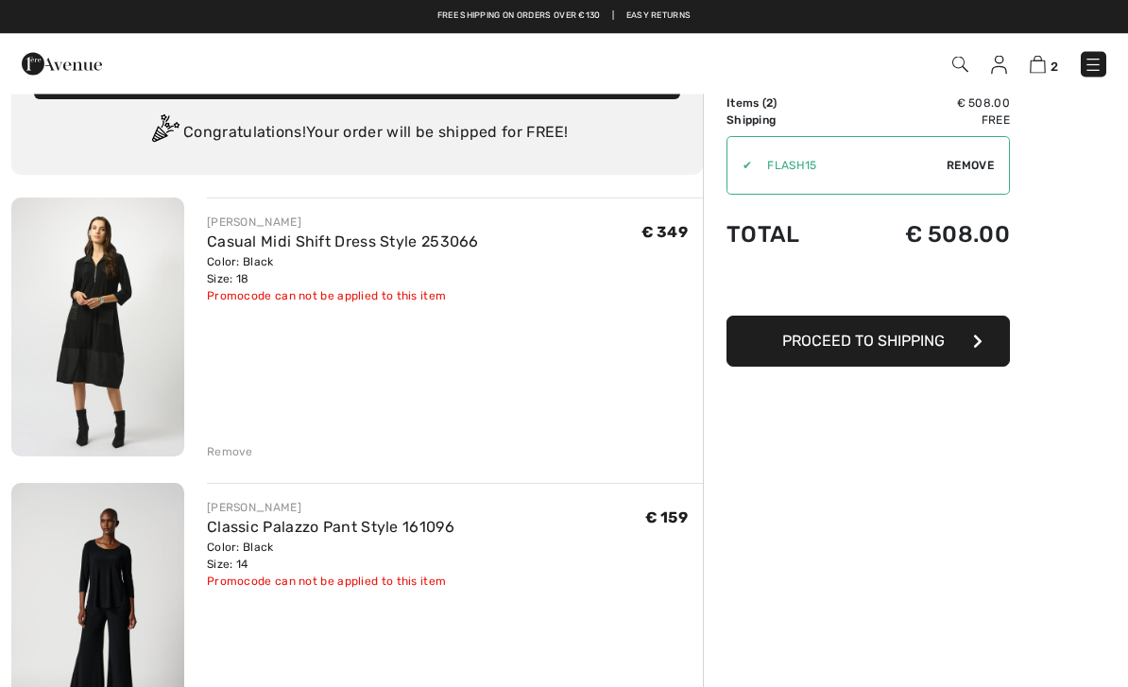
scroll to position [45, 0]
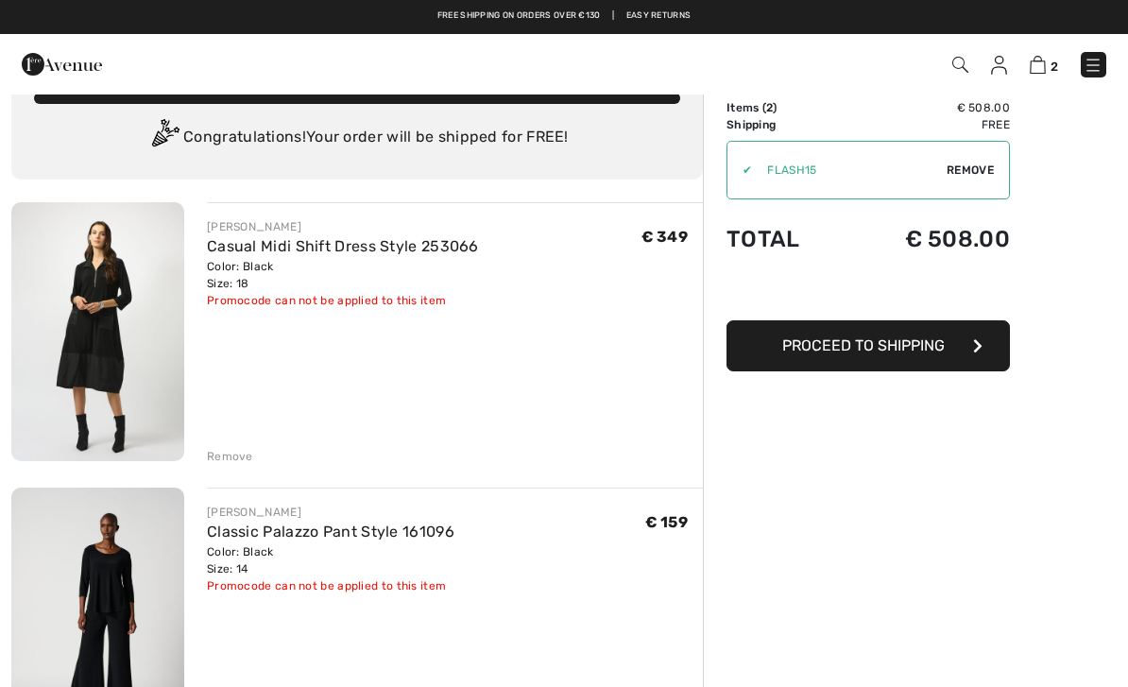
click at [908, 344] on span "Proceed to Shipping" at bounding box center [864, 345] width 163 height 18
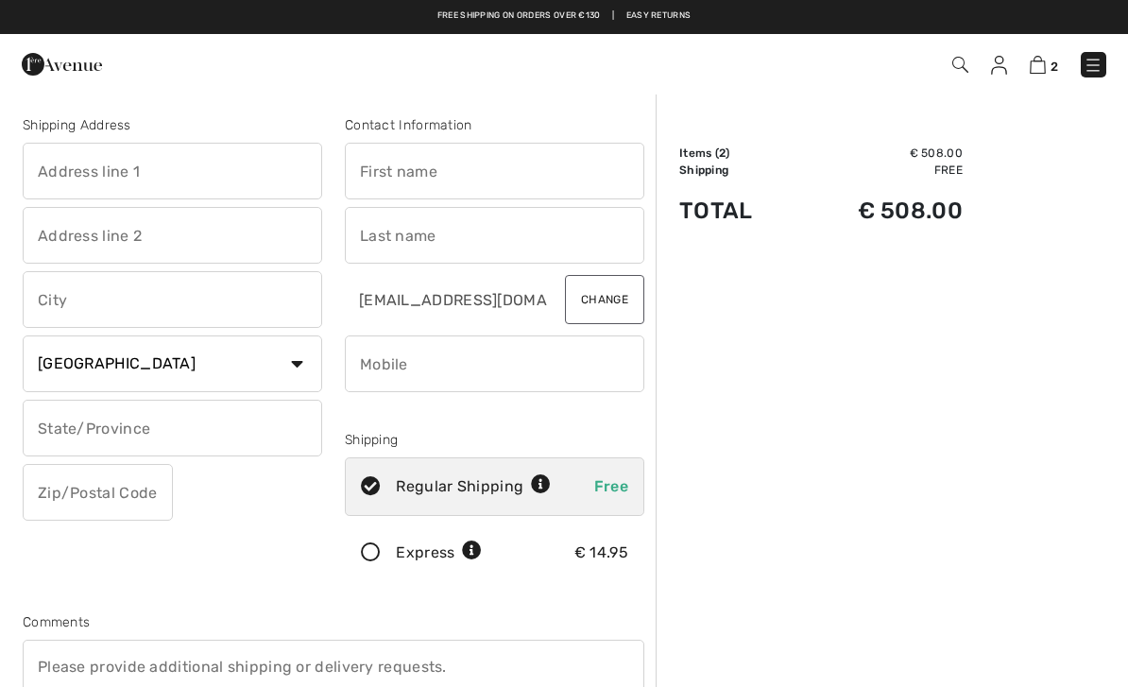
click at [77, 167] on input "text" at bounding box center [173, 171] width 300 height 57
type input "Tafel"
type input "[STREET_ADDRESS]"
type input "[GEOGRAPHIC_DATA]"
type input "2021SP"
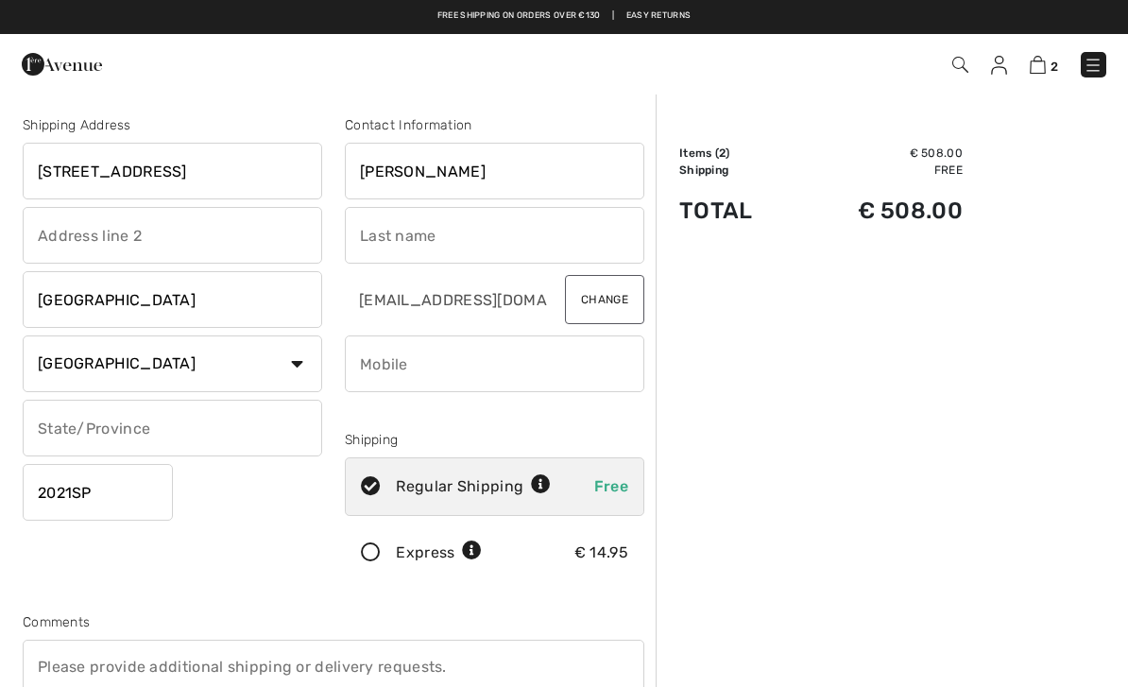
type input "[PERSON_NAME]"
click at [506, 218] on input "text" at bounding box center [495, 235] width 300 height 57
type input "van der Naaten"
click at [591, 305] on button "Change" at bounding box center [604, 299] width 79 height 49
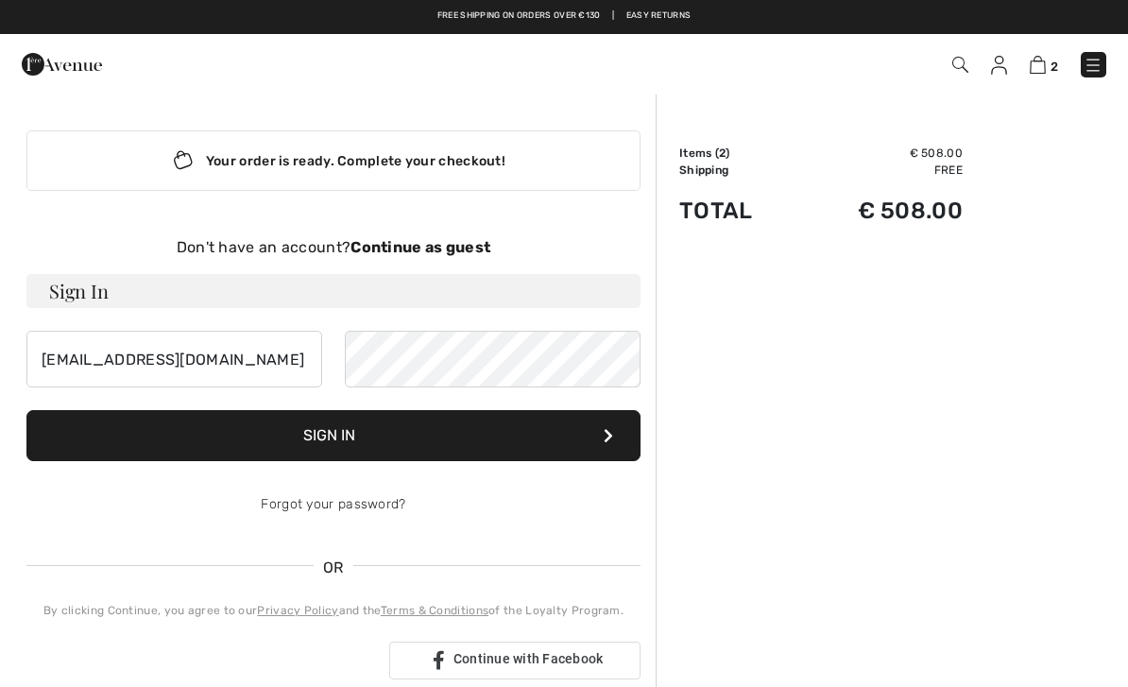
type input "[EMAIL_ADDRESS][DOMAIN_NAME]"
click at [436, 250] on strong "Continue as guest" at bounding box center [421, 247] width 140 height 18
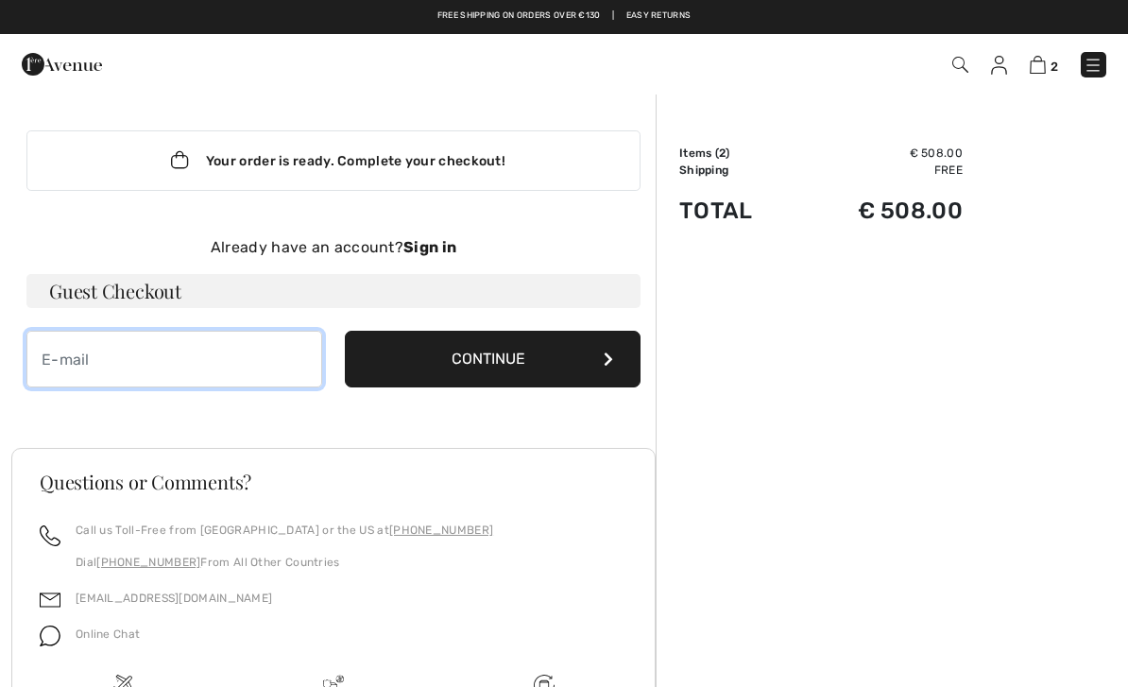
click at [258, 357] on input "email" at bounding box center [174, 359] width 296 height 57
type input "[EMAIL_ADDRESS][DOMAIN_NAME]"
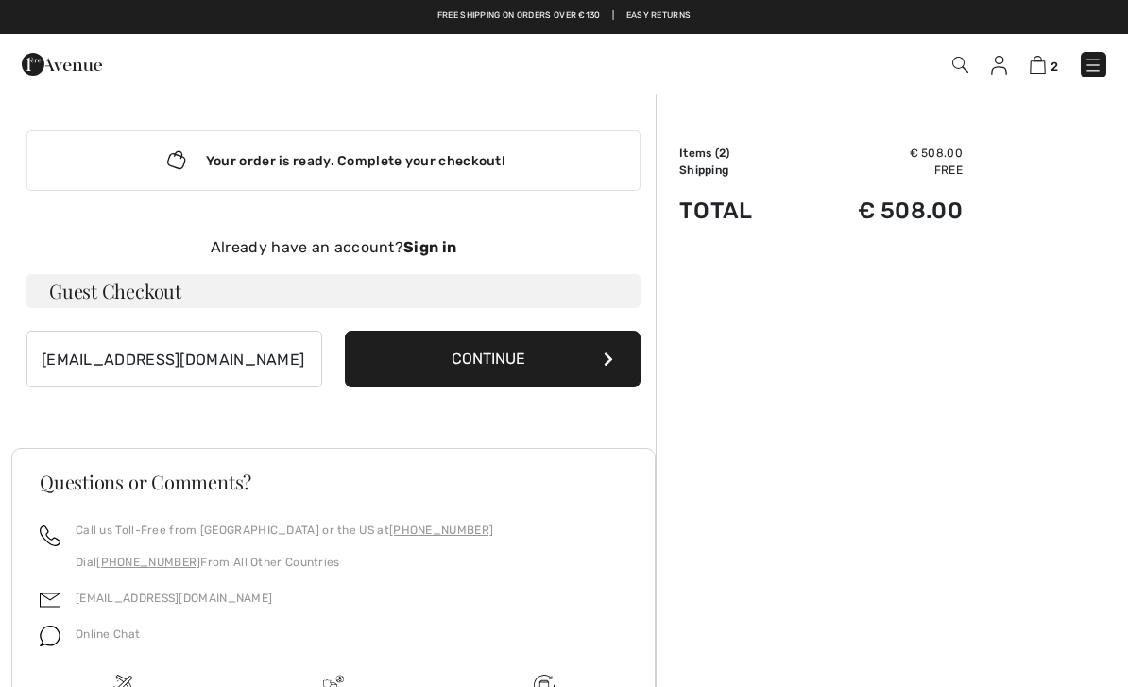
click at [521, 343] on button "Continue" at bounding box center [493, 359] width 296 height 57
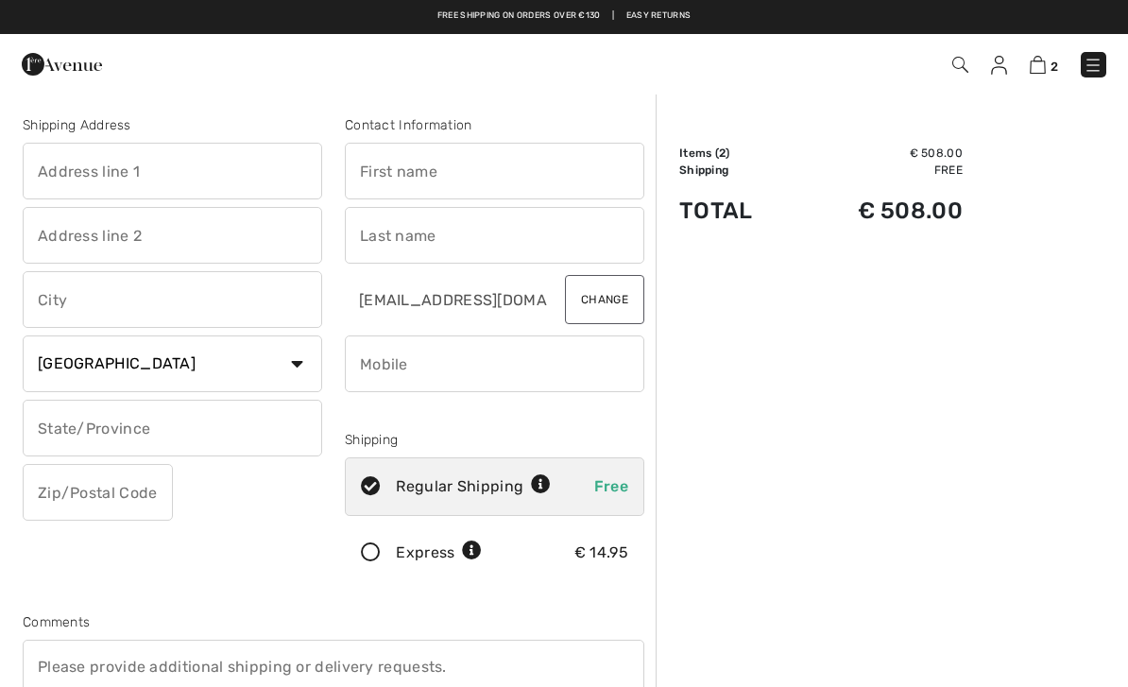
click at [99, 166] on input "text" at bounding box center [173, 171] width 300 height 57
type input "Ta"
type input "[STREET_ADDRESS]"
type input "Haarlem"
type input "2021SP"
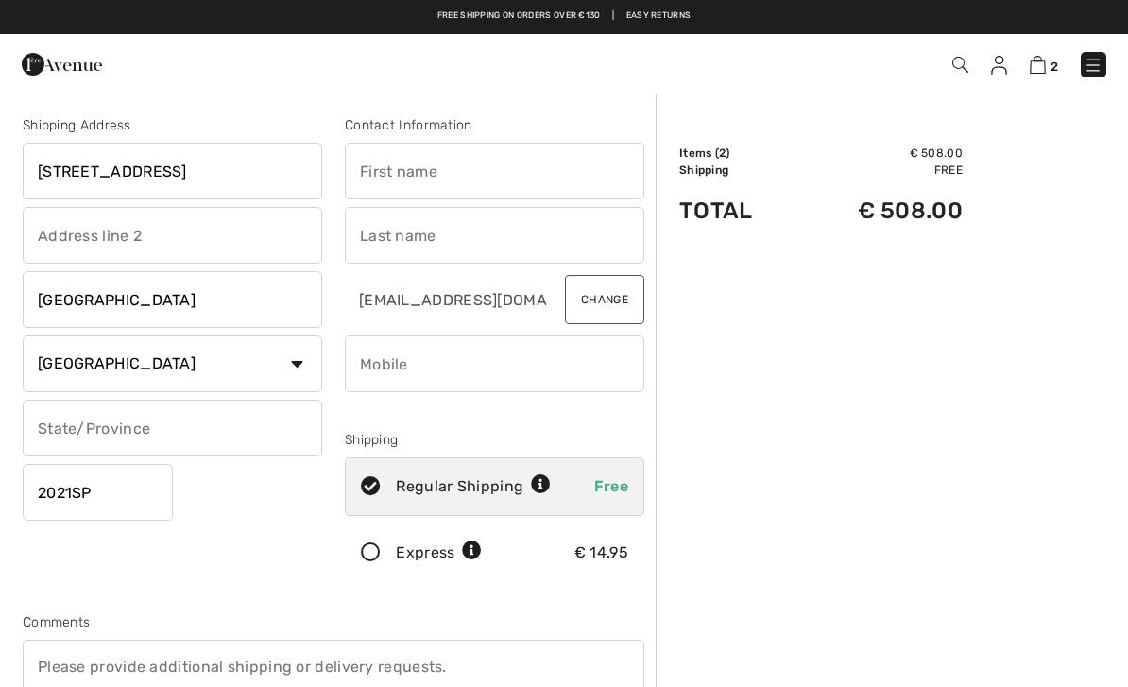
type input "Esmeralda"
type input "van der Naaten"
click at [255, 429] on input "text" at bounding box center [173, 428] width 300 height 57
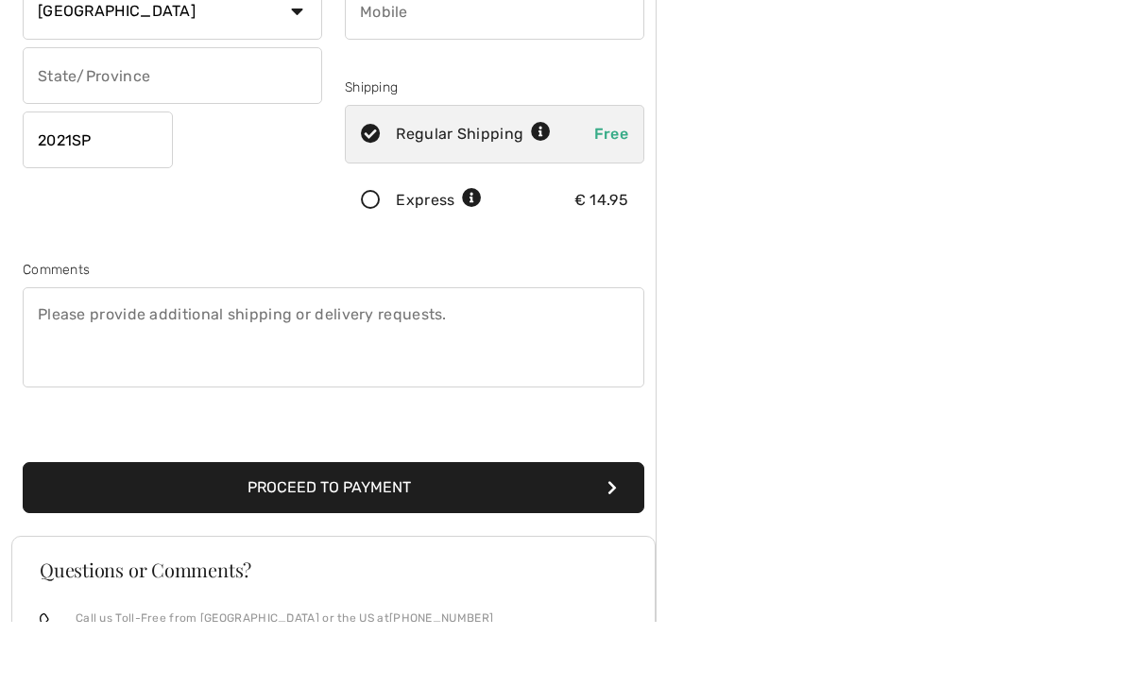
scroll to position [288, 0]
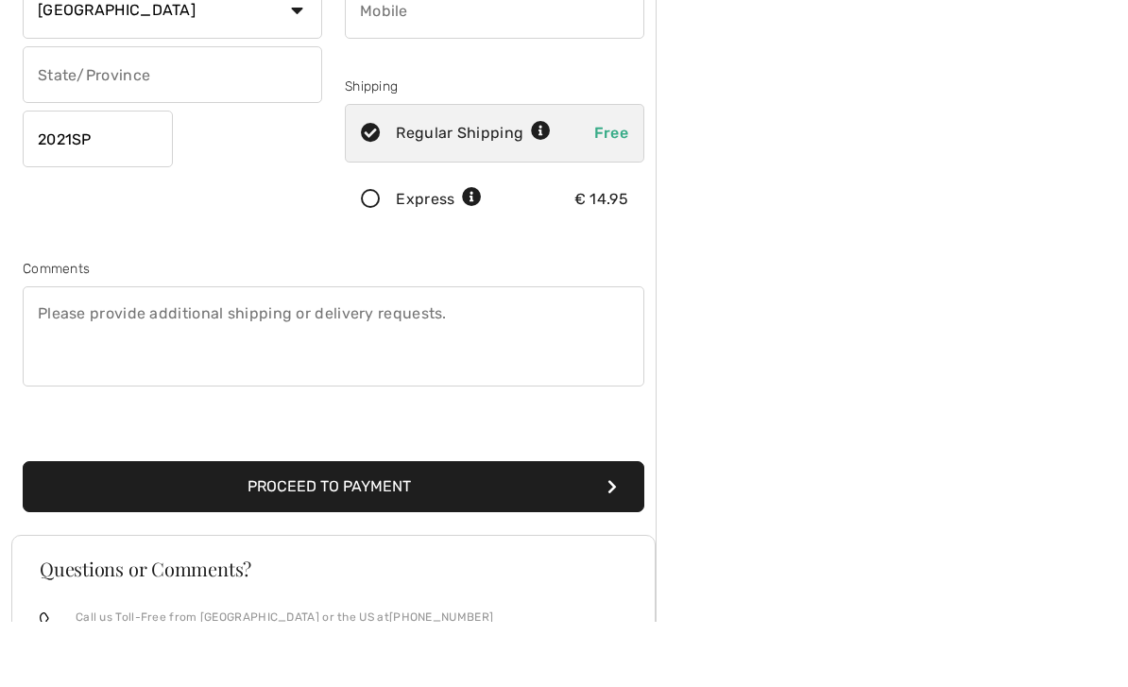
click at [514, 526] on button "Proceed to Payment" at bounding box center [334, 551] width 622 height 51
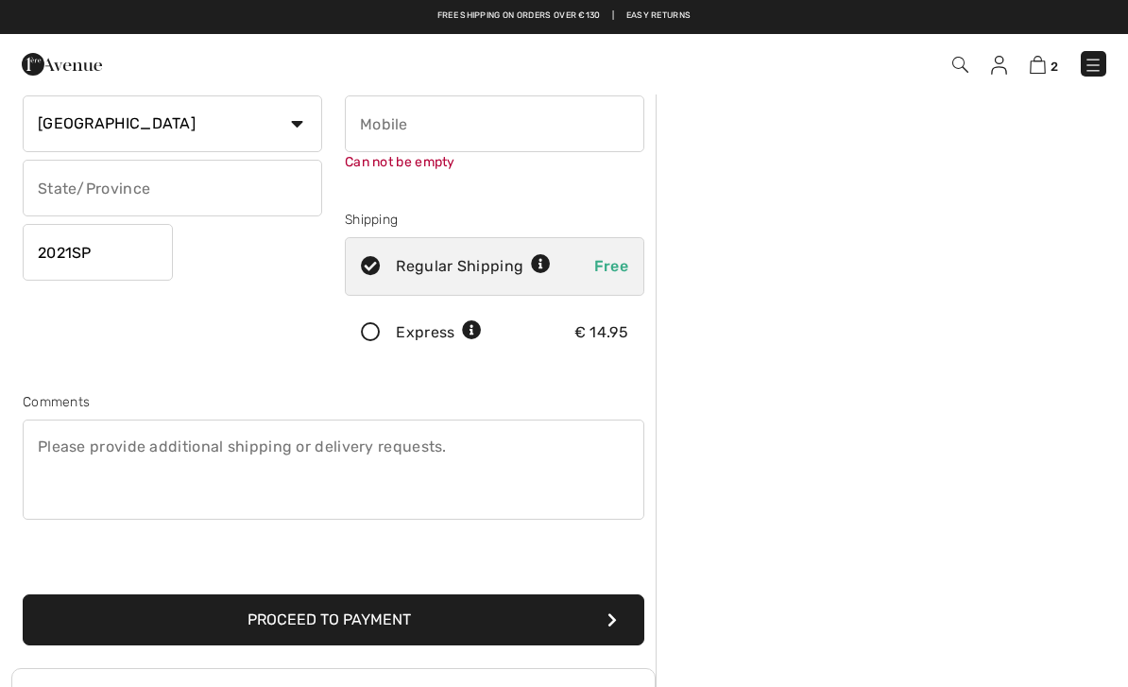
scroll to position [199, 0]
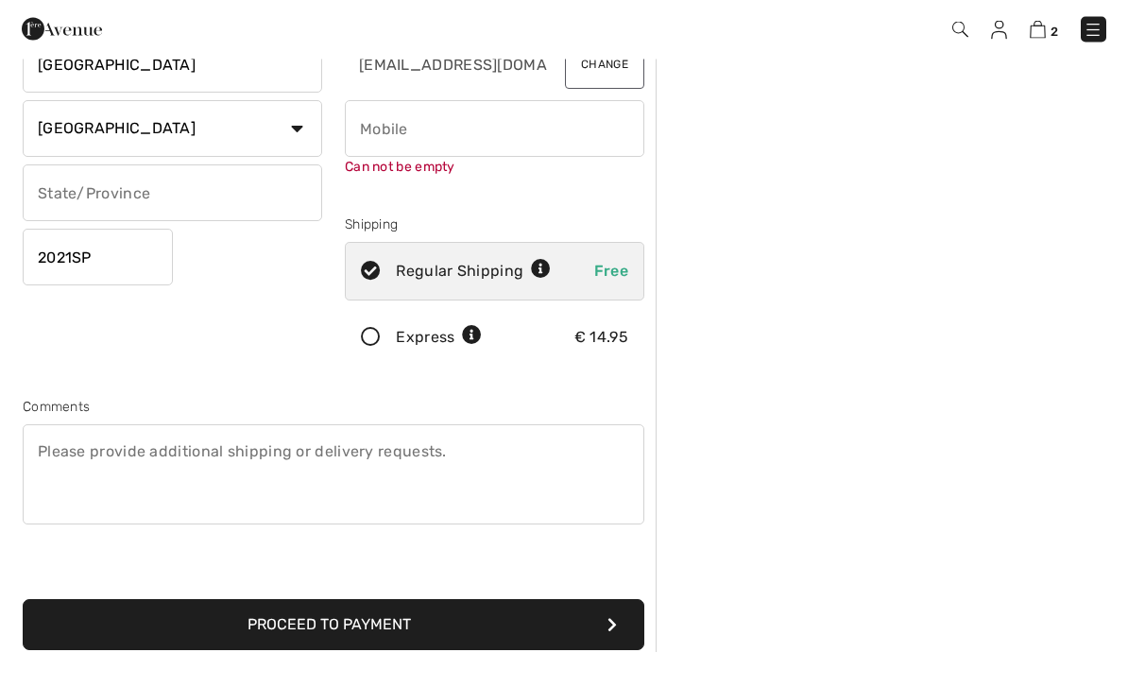
click at [451, 164] on input "phone" at bounding box center [495, 164] width 300 height 57
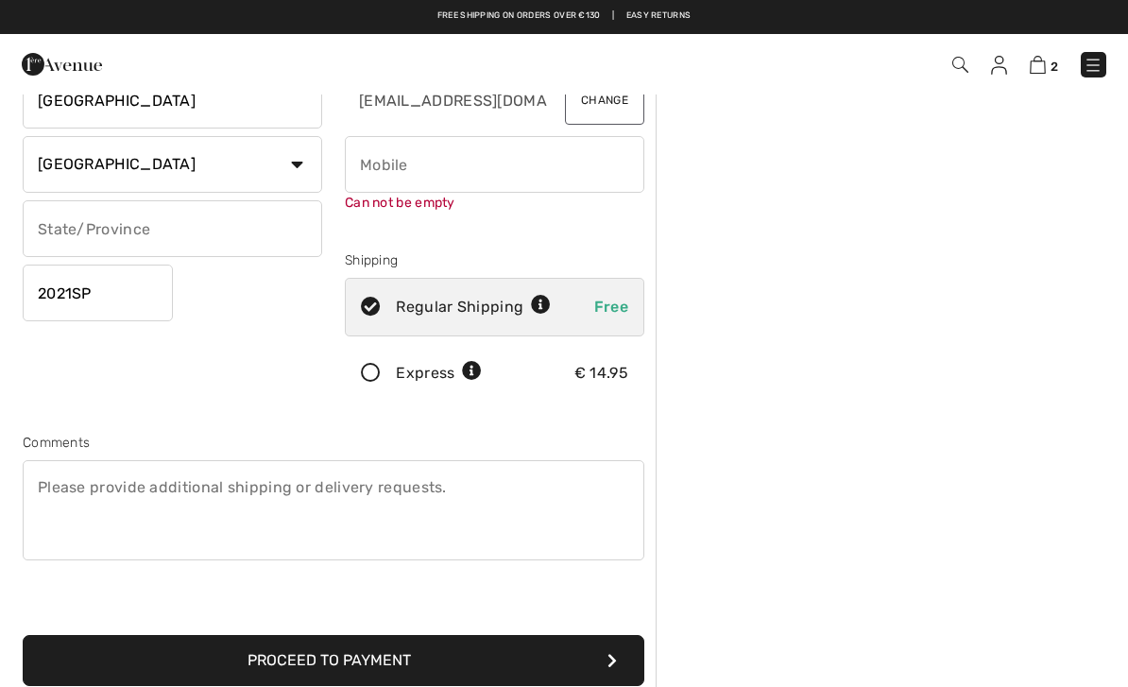
type input "+"
type input "3"
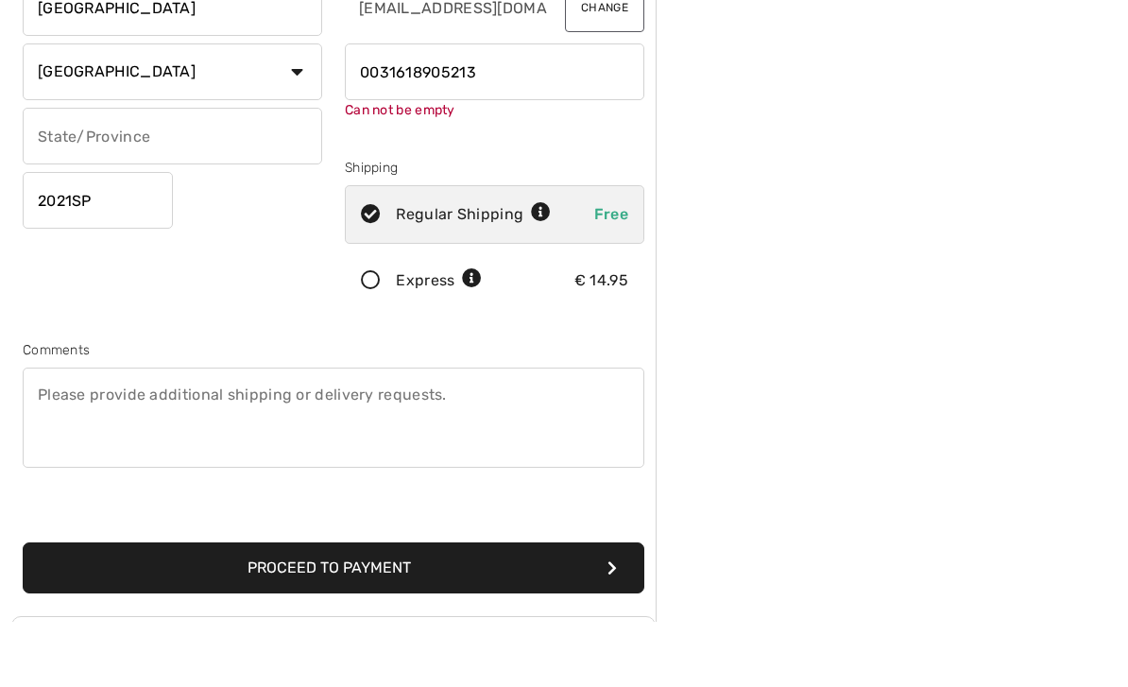
scroll to position [229, 0]
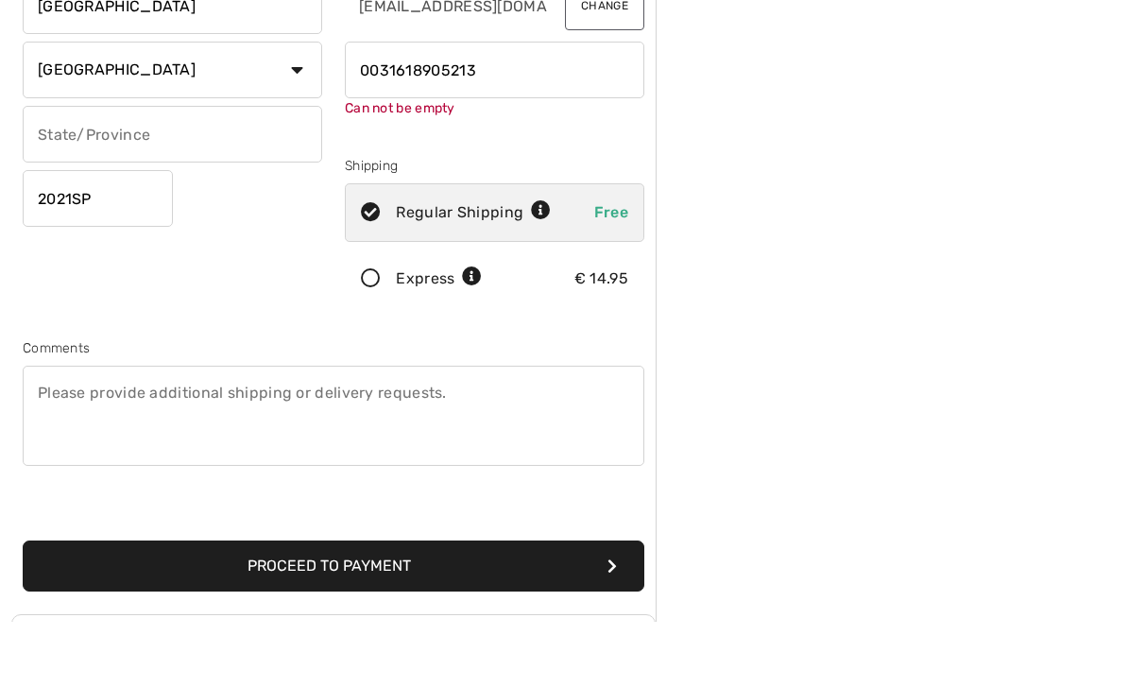
type input "0031618905213"
click at [548, 606] on button "Proceed to Payment" at bounding box center [334, 631] width 622 height 51
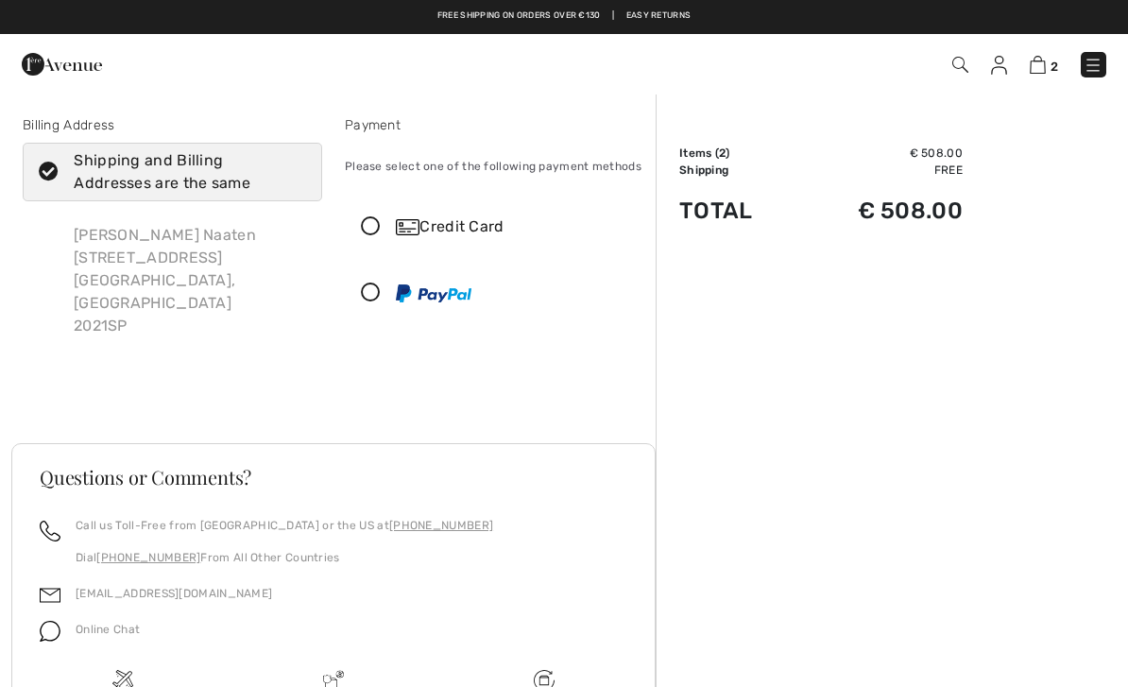
click at [375, 227] on icon at bounding box center [371, 227] width 50 height 20
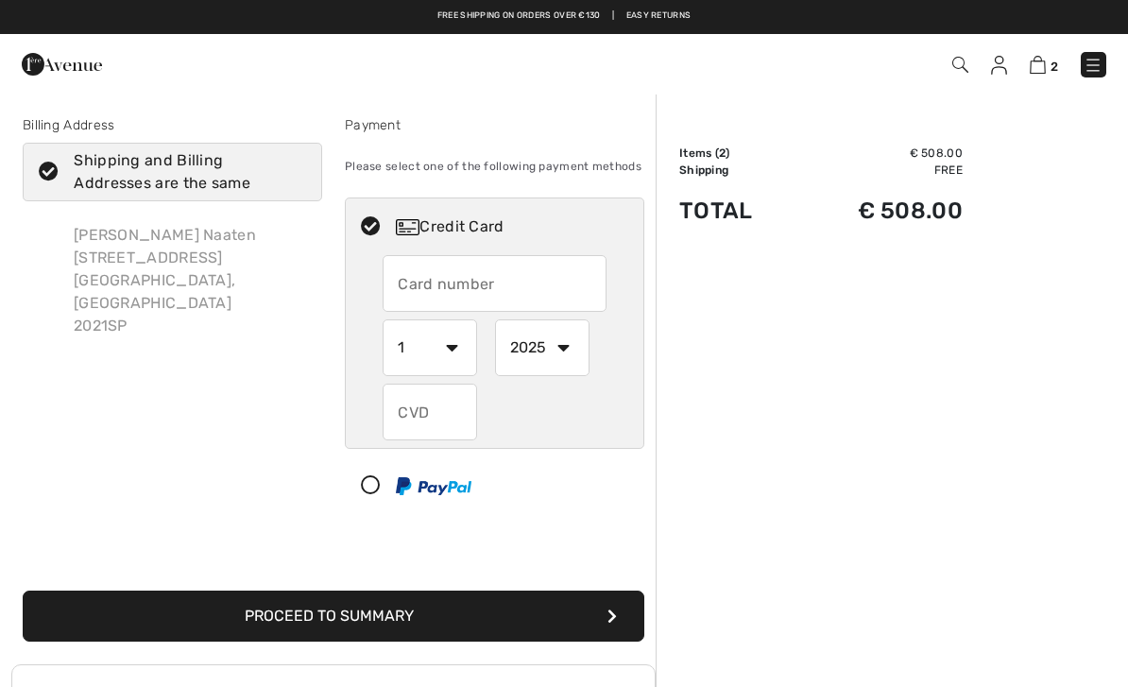
click at [475, 271] on input "text" at bounding box center [494, 283] width 223 height 57
click at [377, 476] on icon at bounding box center [371, 486] width 50 height 20
select select "1"
select select "2025"
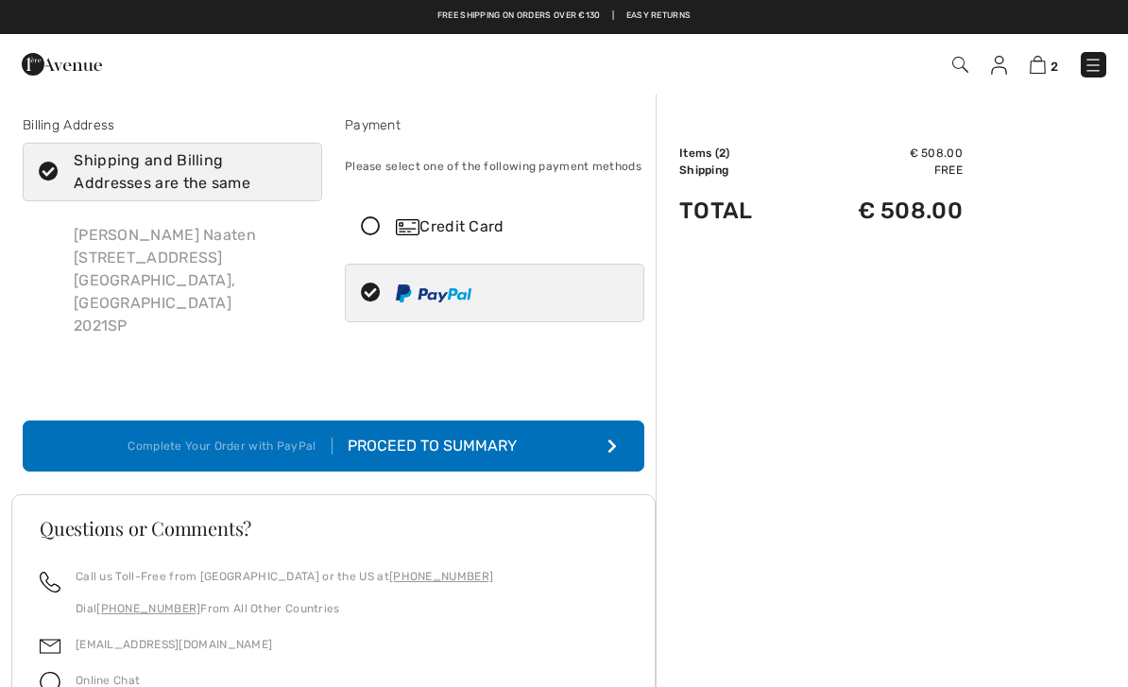
click at [505, 435] on div "Proceed to Summary" at bounding box center [436, 446] width 207 height 23
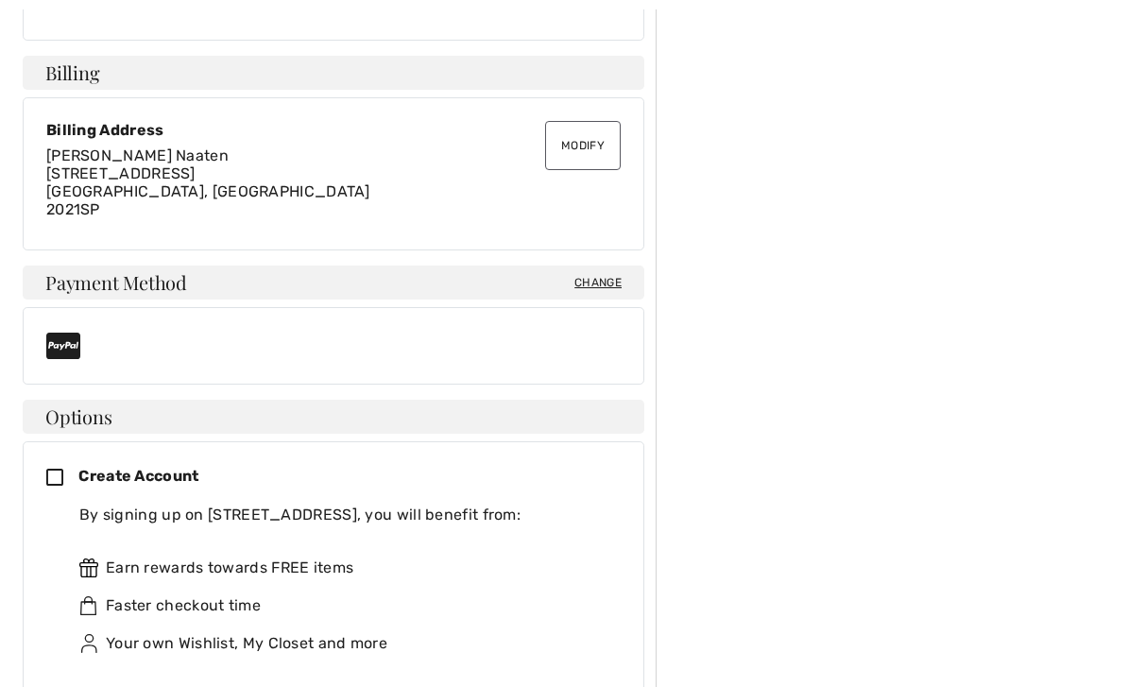
scroll to position [513, 0]
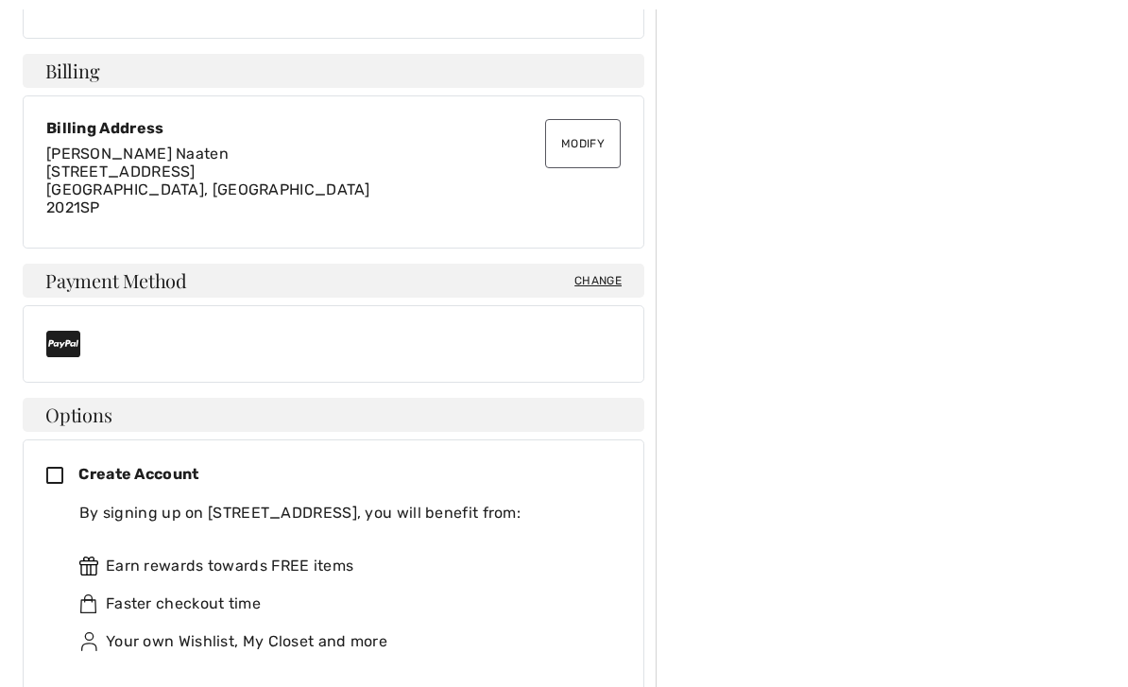
click at [50, 474] on icon at bounding box center [62, 478] width 32 height 20
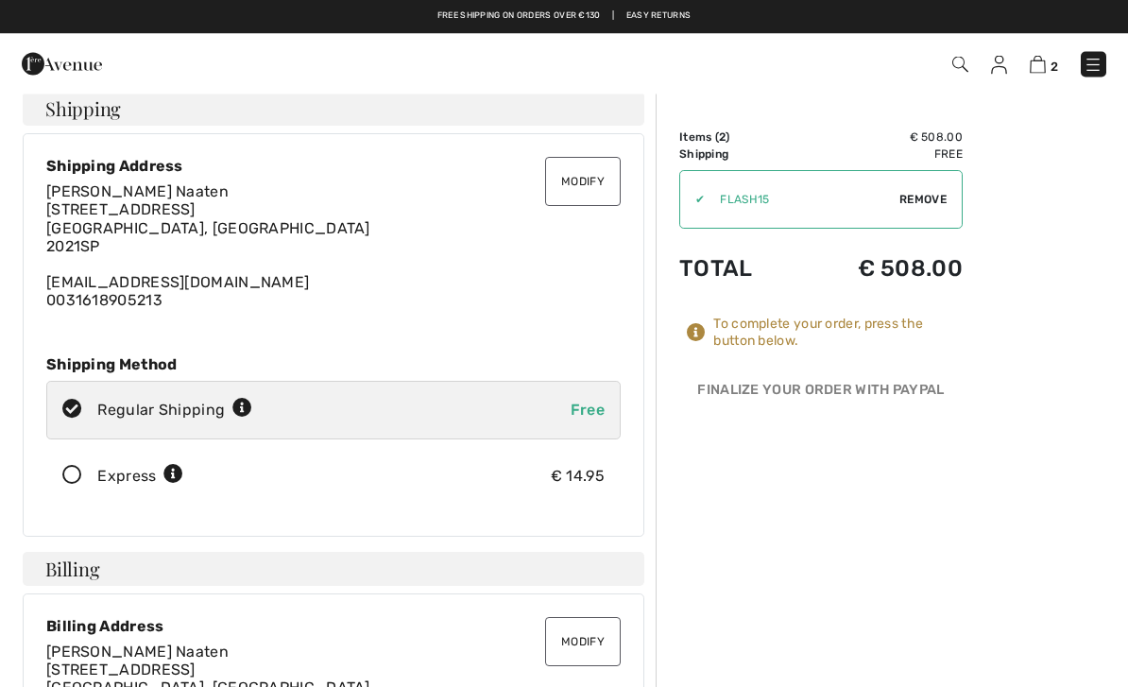
scroll to position [0, 0]
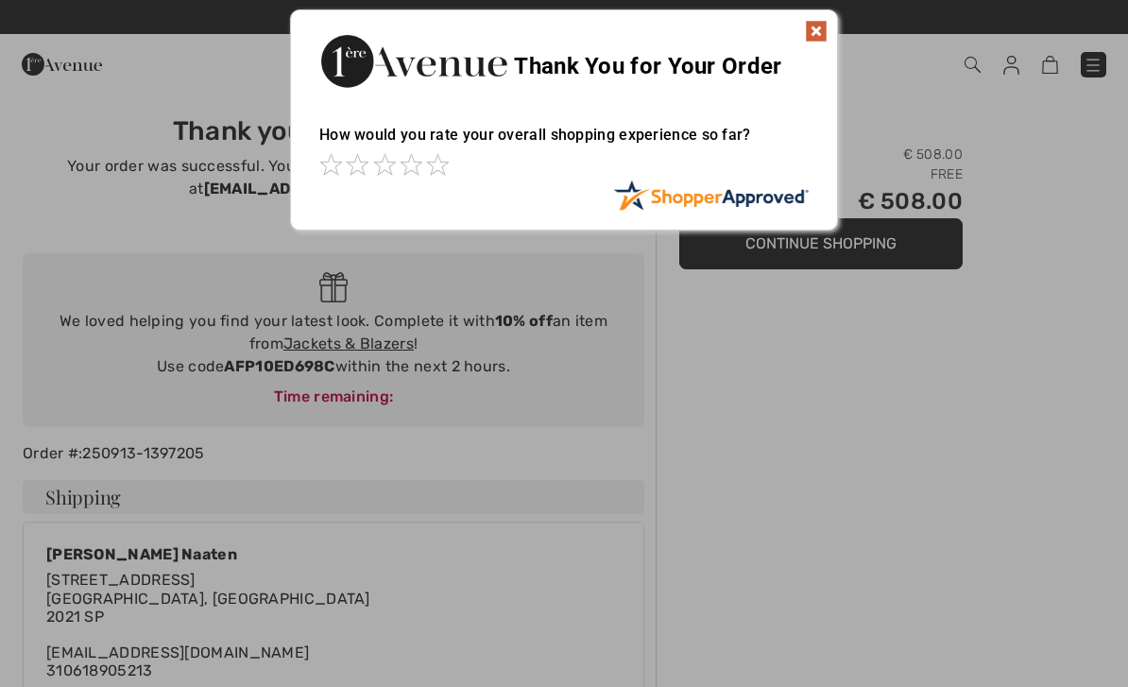
click at [818, 31] on img at bounding box center [816, 31] width 23 height 23
